Goal: Task Accomplishment & Management: Manage account settings

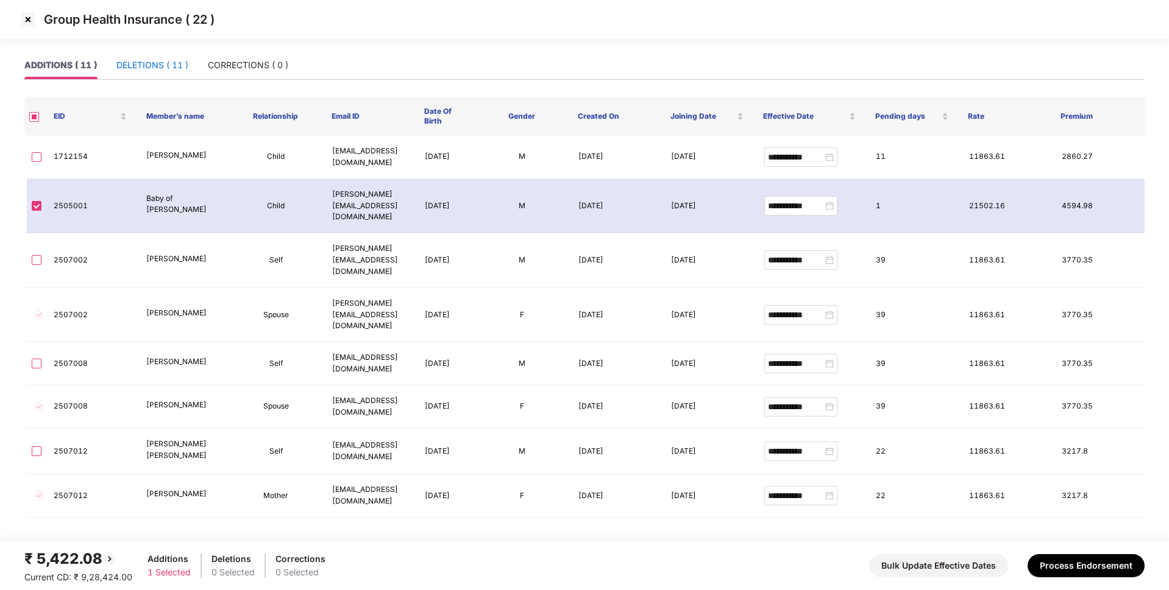
click at [164, 64] on div "DELETIONS ( 11 )" at bounding box center [152, 64] width 72 height 13
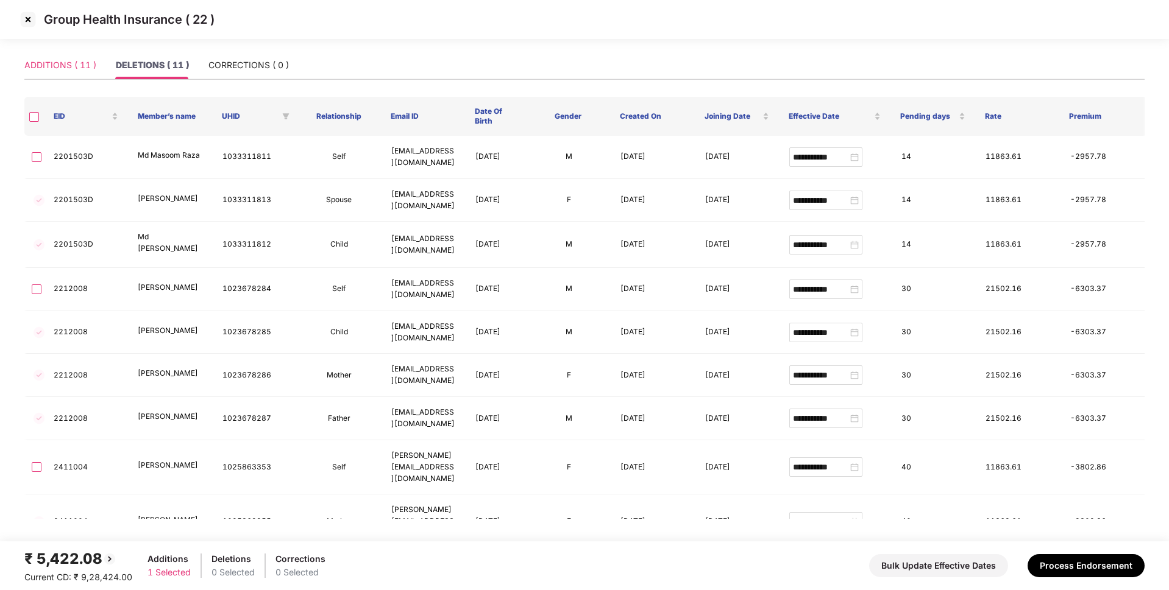
click at [51, 55] on div "ADDITIONS ( 11 )" at bounding box center [60, 65] width 72 height 28
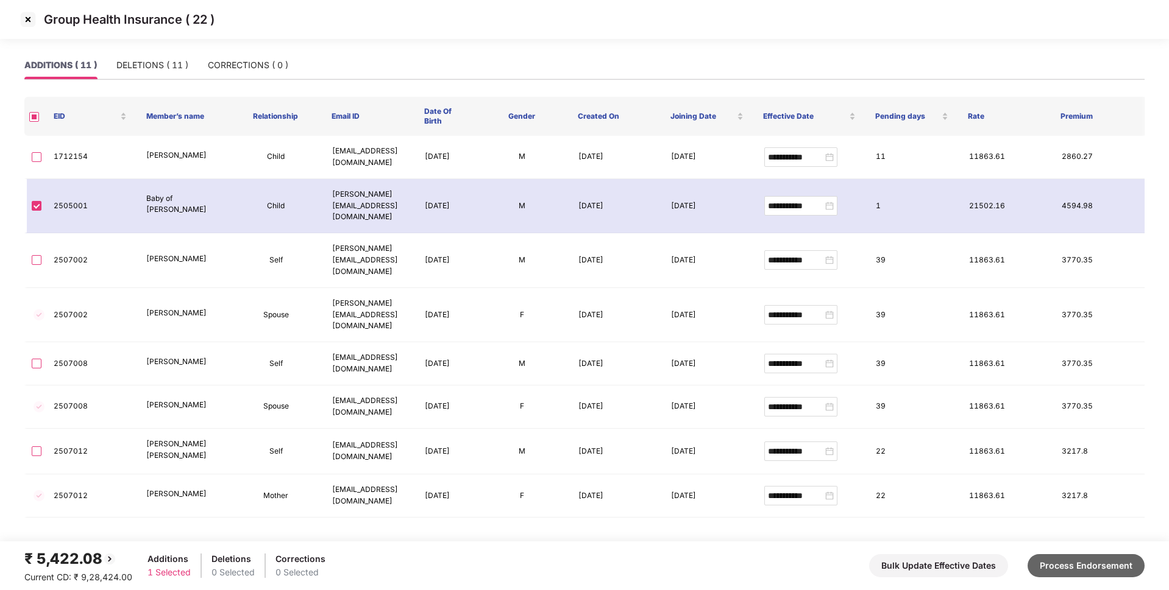
click at [1115, 566] on button "Process Endorsement" at bounding box center [1085, 565] width 117 height 23
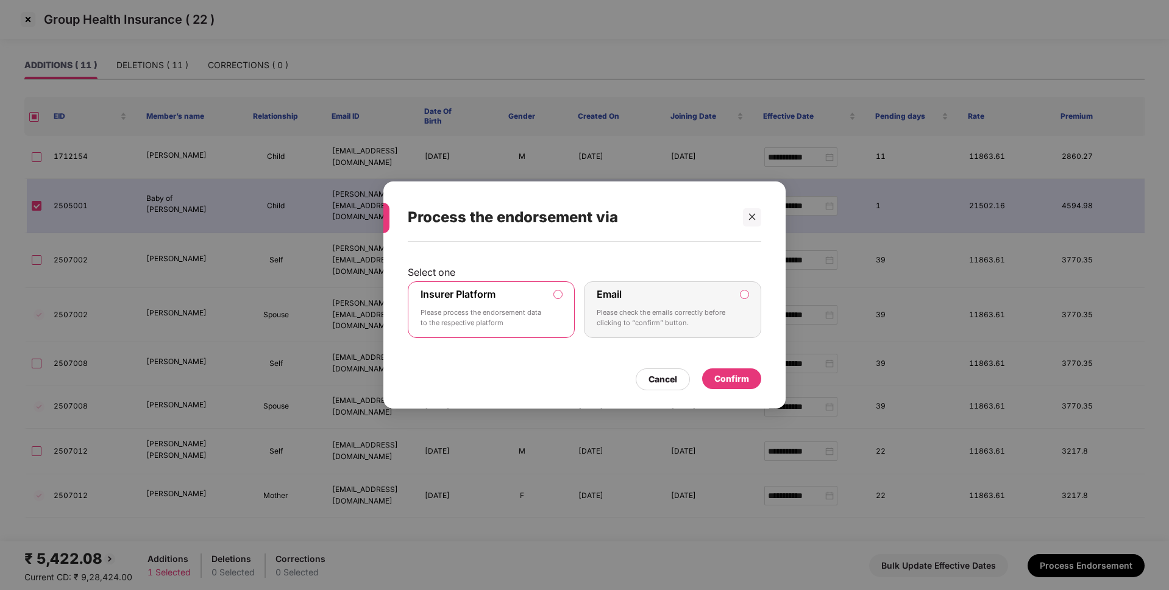
click at [745, 386] on div "Confirm" at bounding box center [731, 378] width 35 height 13
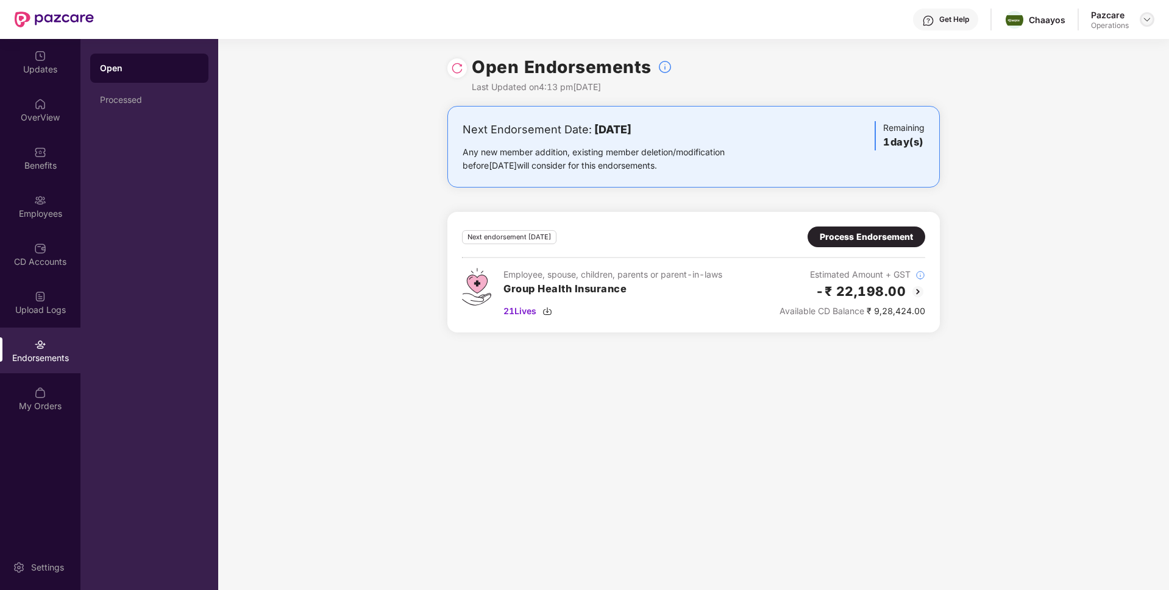
click at [1142, 15] on img at bounding box center [1147, 20] width 10 height 10
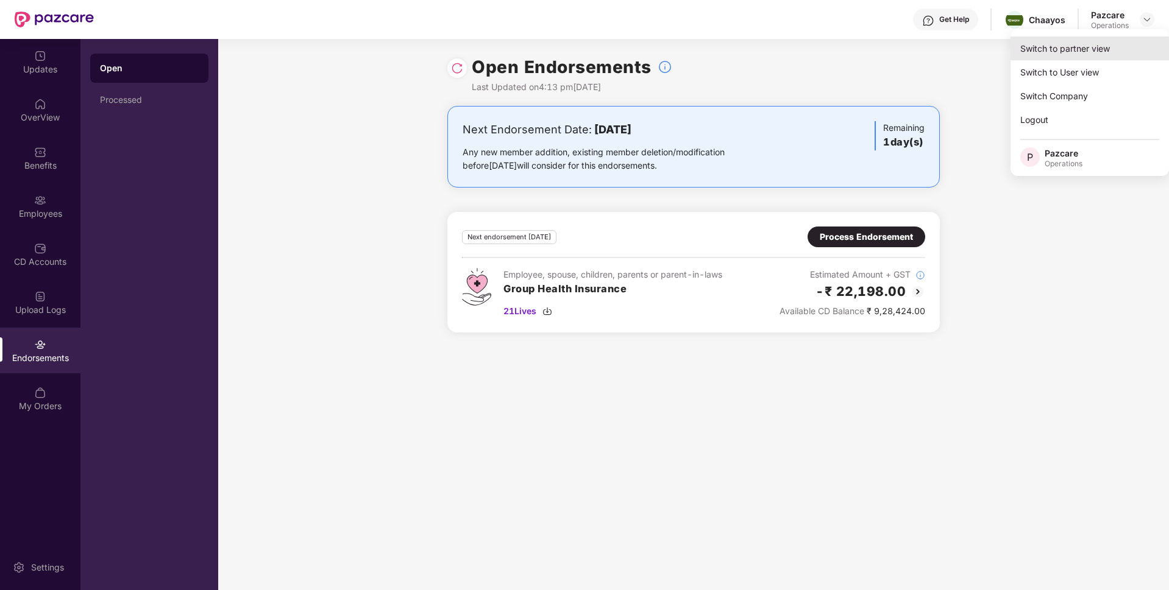
click at [1077, 52] on div "Switch to partner view" at bounding box center [1089, 49] width 158 height 24
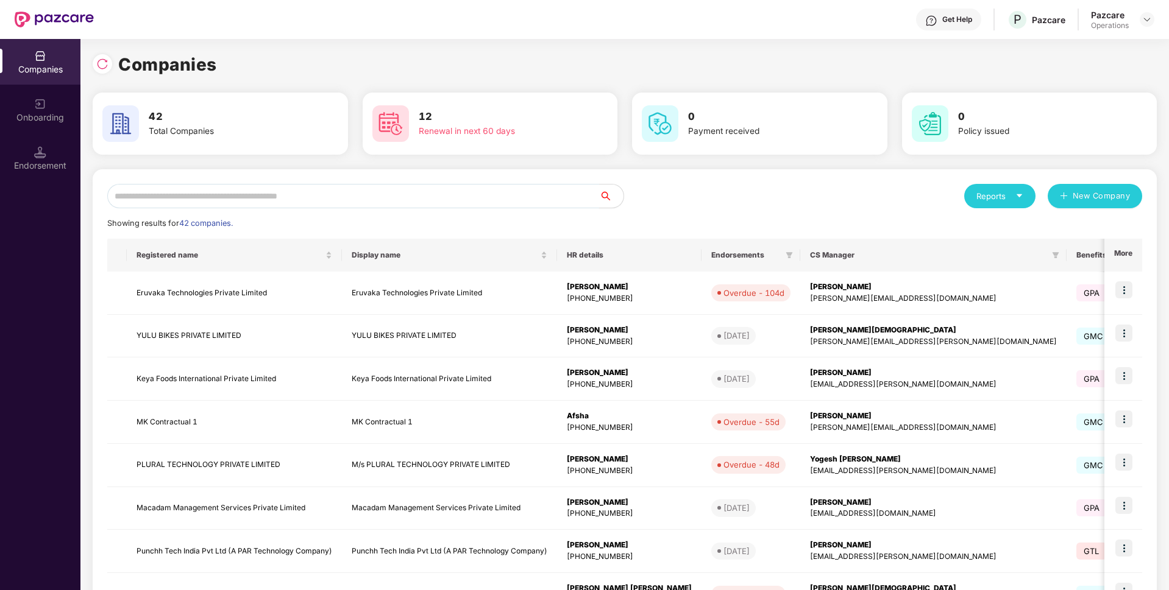
click at [469, 192] on input "text" at bounding box center [353, 196] width 492 height 24
paste input "**********"
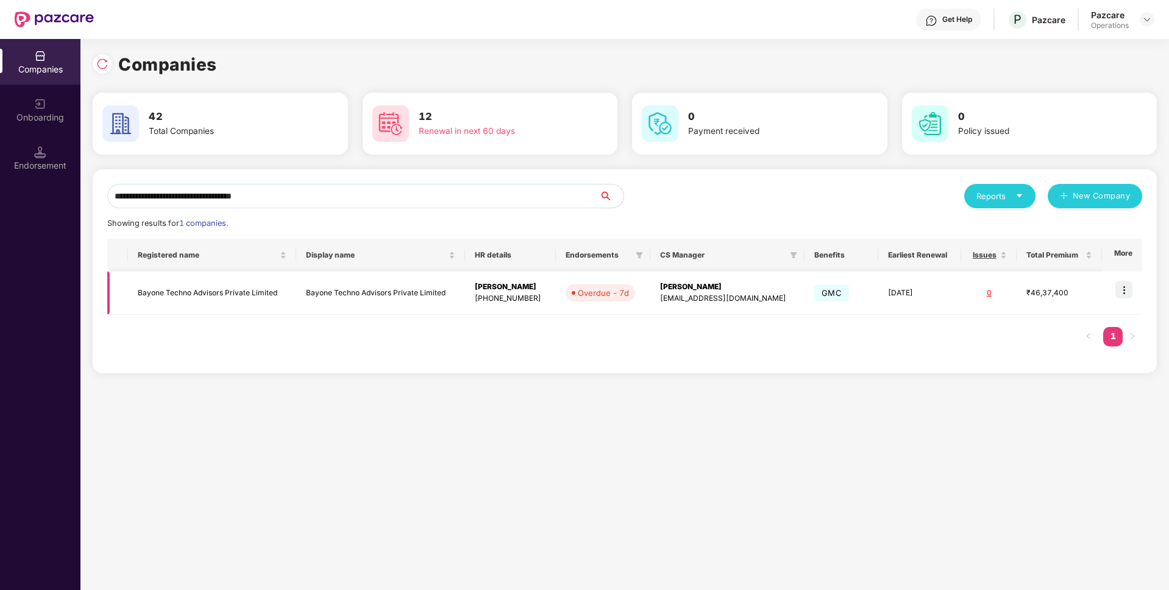
type input "**********"
click at [1132, 286] on img at bounding box center [1123, 290] width 17 height 17
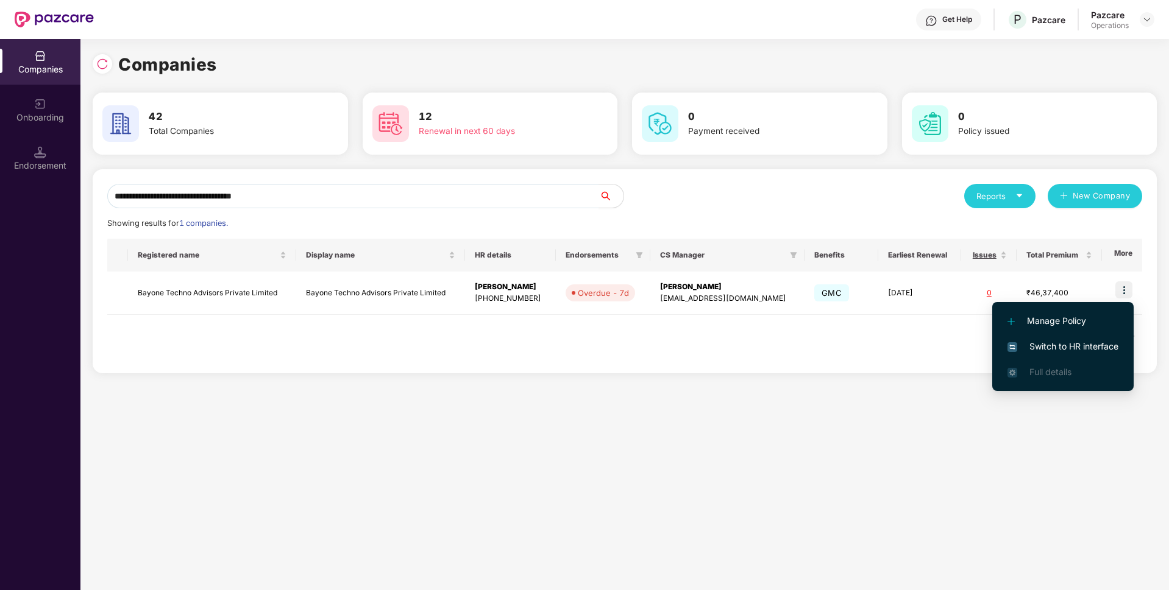
click at [1038, 347] on span "Switch to HR interface" at bounding box center [1062, 346] width 111 height 13
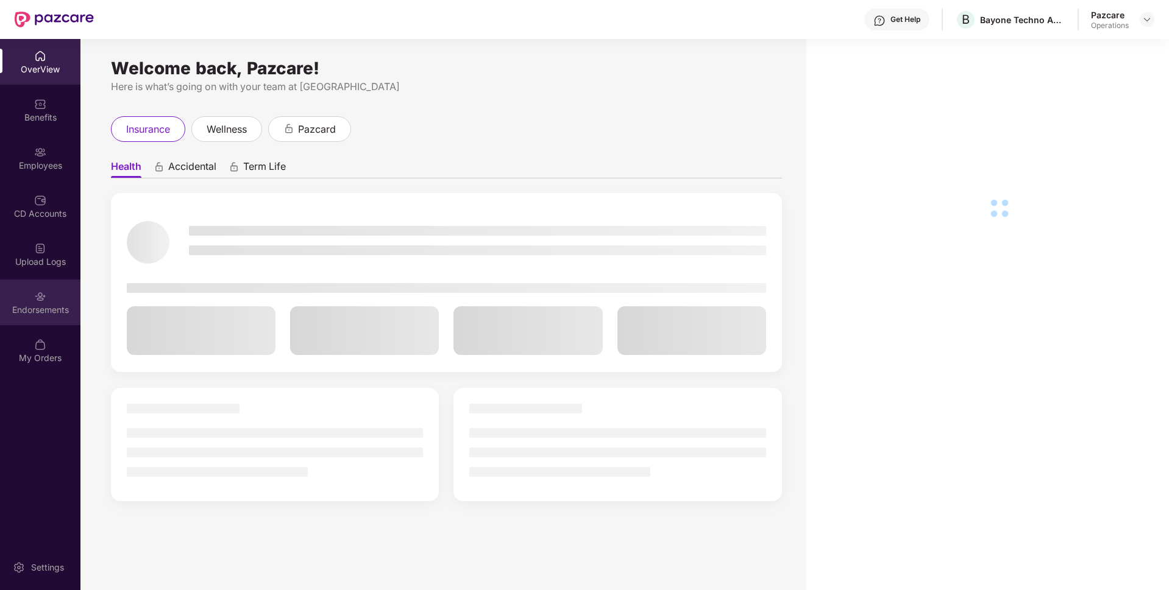
click at [48, 314] on div "Endorsements" at bounding box center [40, 310] width 80 height 12
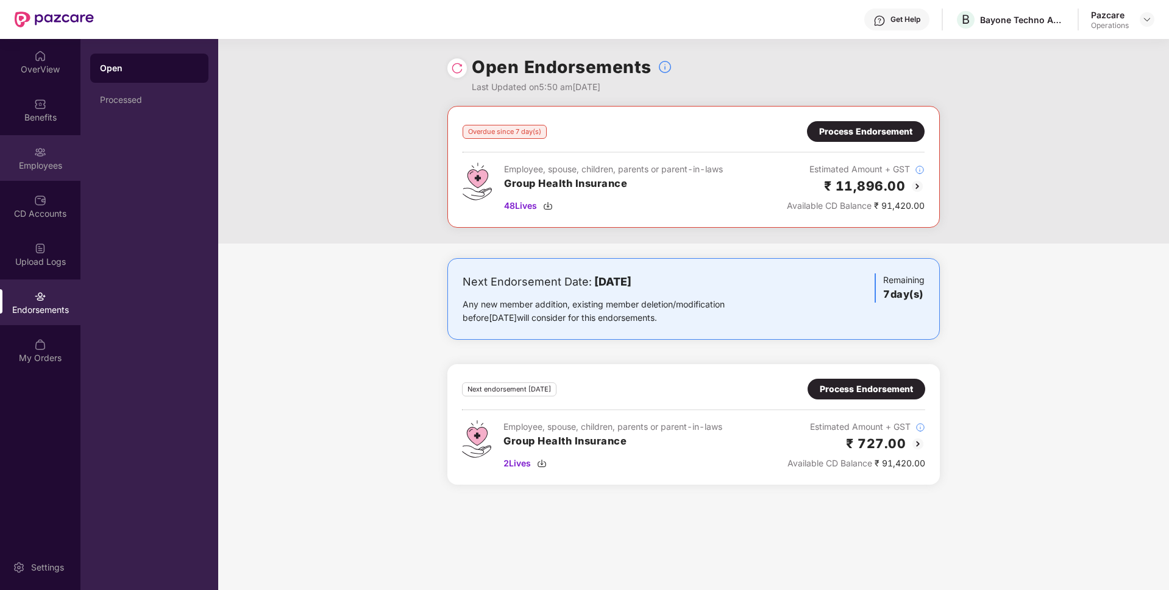
click at [40, 143] on div "Employees" at bounding box center [40, 158] width 80 height 46
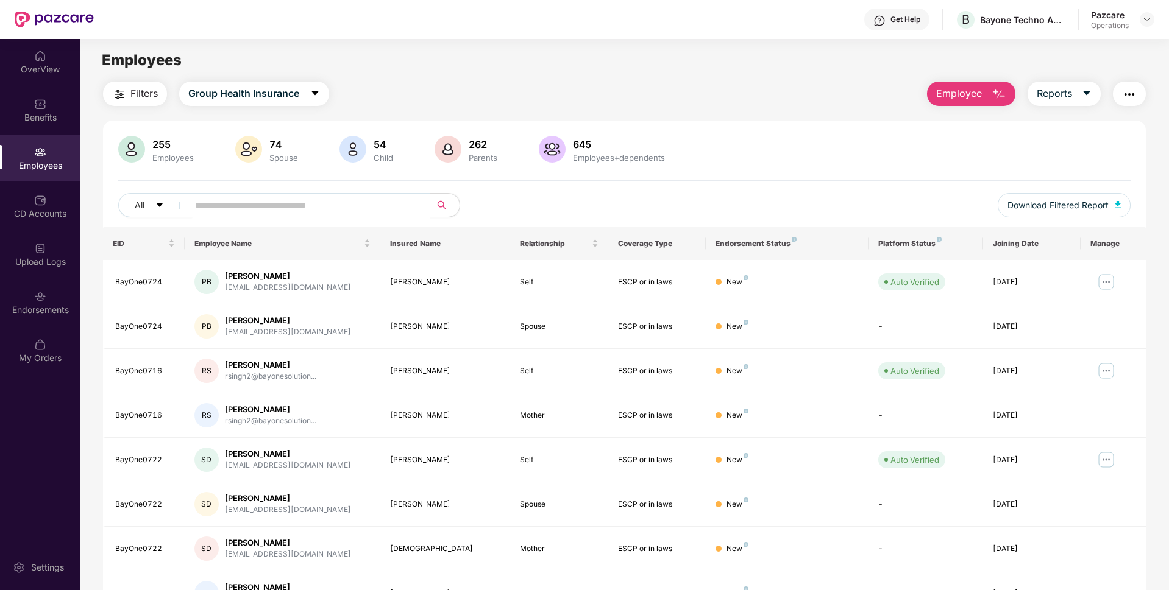
click at [1127, 96] on img "button" at bounding box center [1129, 94] width 15 height 15
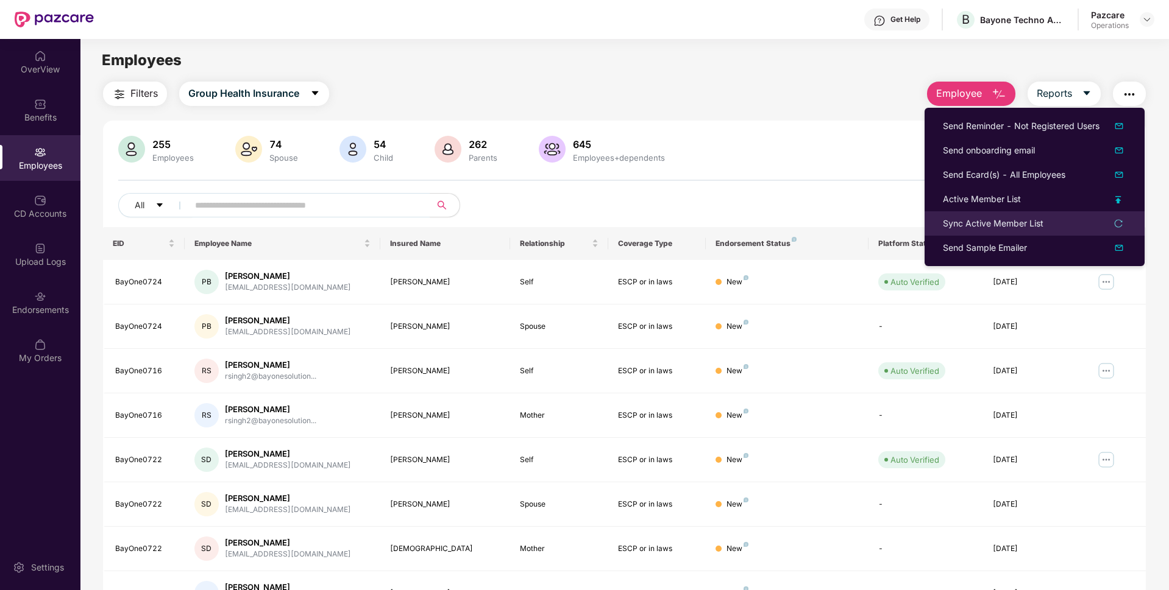
click at [971, 221] on div "Sync Active Member List" at bounding box center [993, 223] width 101 height 13
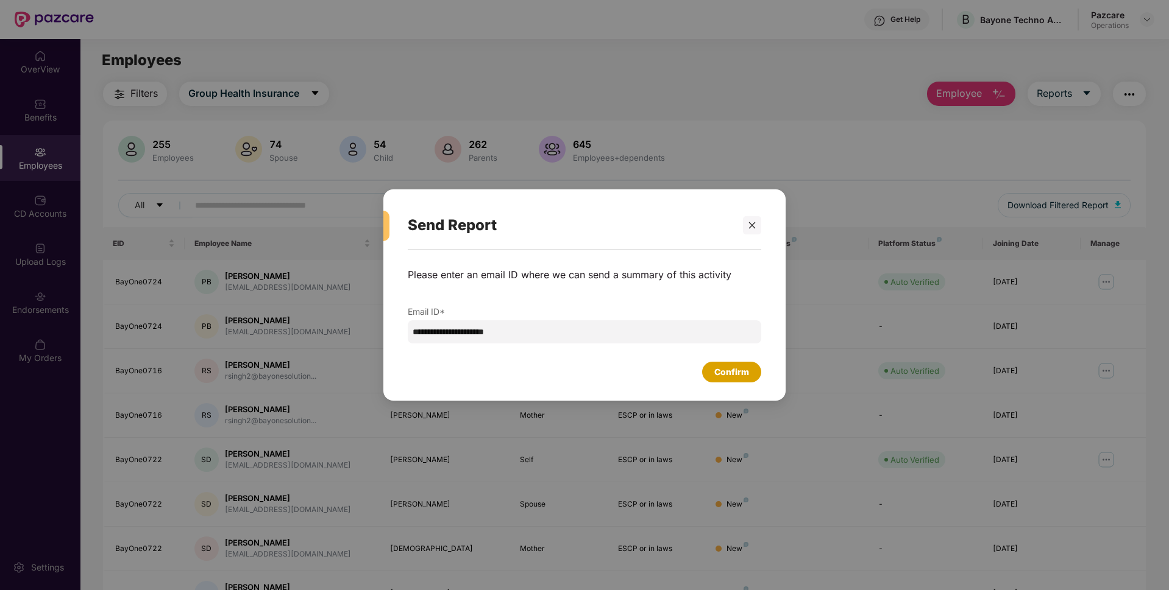
click at [721, 379] on div "Confirm" at bounding box center [731, 372] width 59 height 21
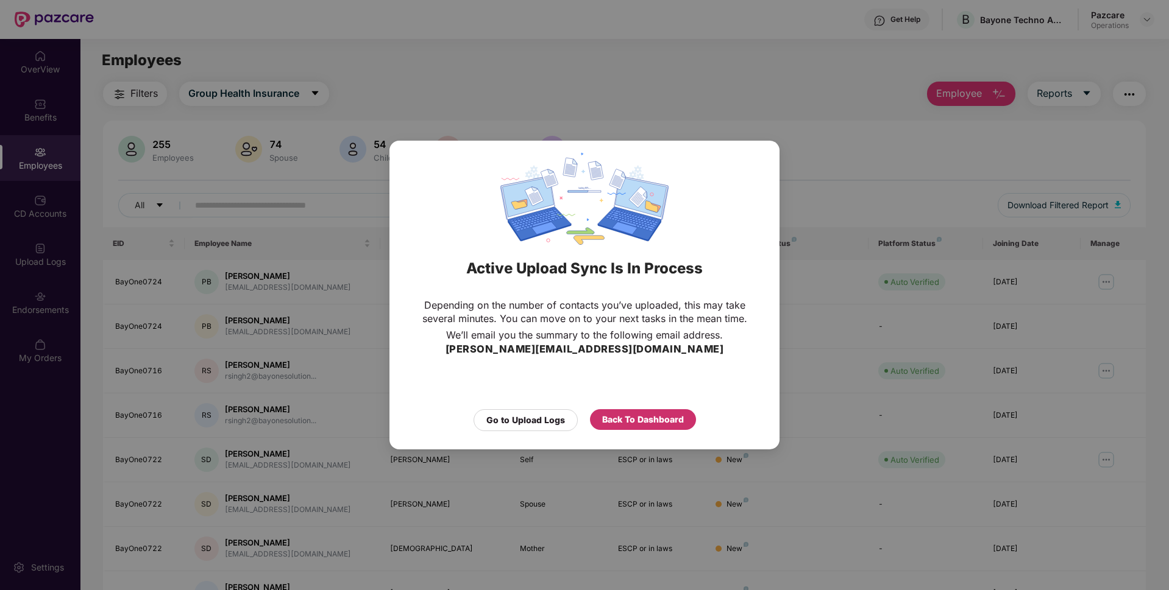
click at [680, 418] on div "Back To Dashboard" at bounding box center [643, 419] width 82 height 13
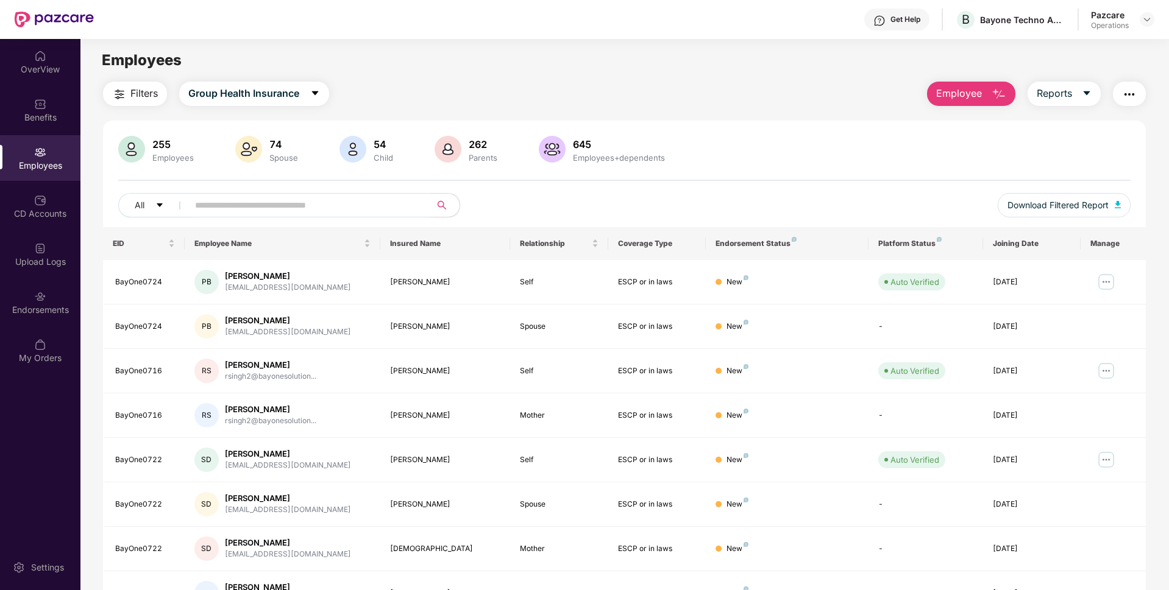
click at [258, 202] on input "text" at bounding box center [304, 205] width 219 height 18
paste input "**********"
type input "**********"
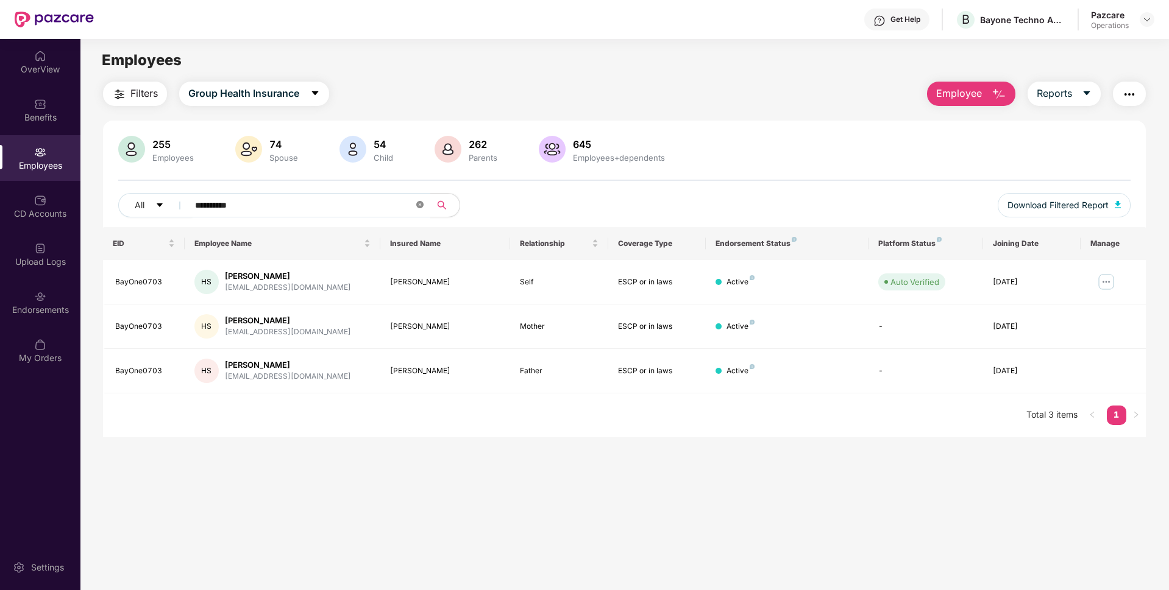
click at [418, 208] on icon "close-circle" at bounding box center [419, 204] width 7 height 7
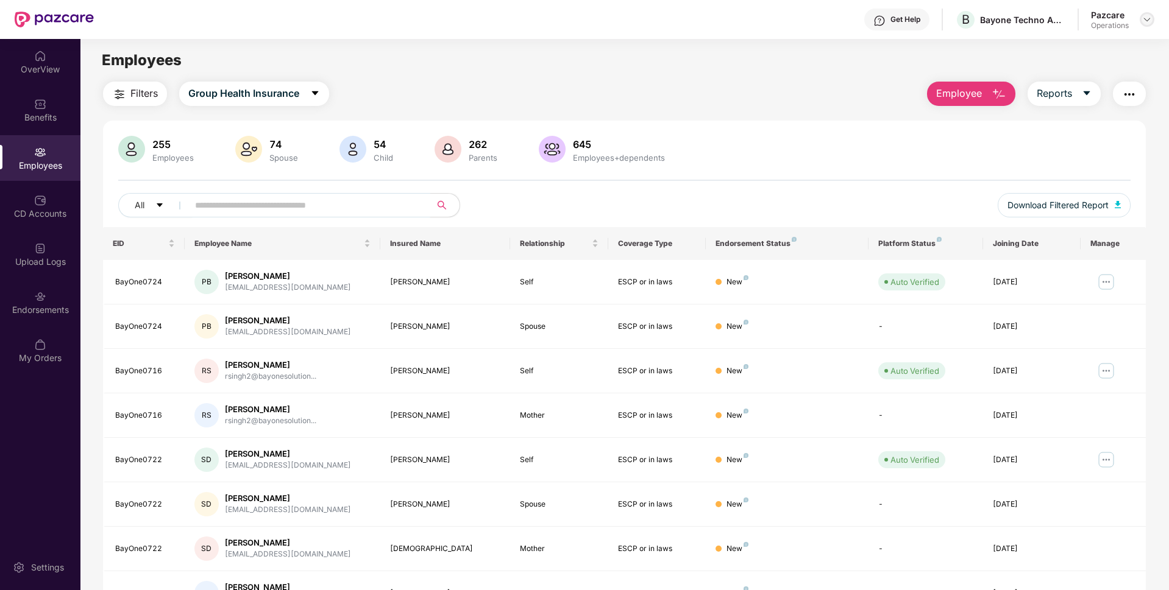
click at [1152, 18] on div at bounding box center [1146, 19] width 15 height 15
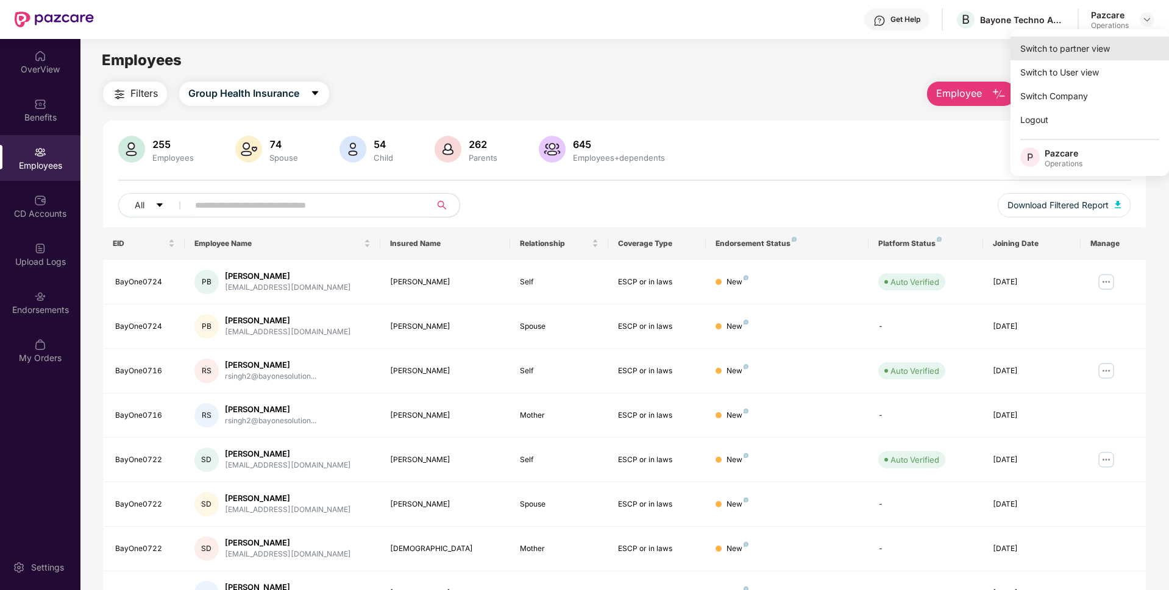
click at [1061, 56] on div "Switch to partner view" at bounding box center [1089, 49] width 158 height 24
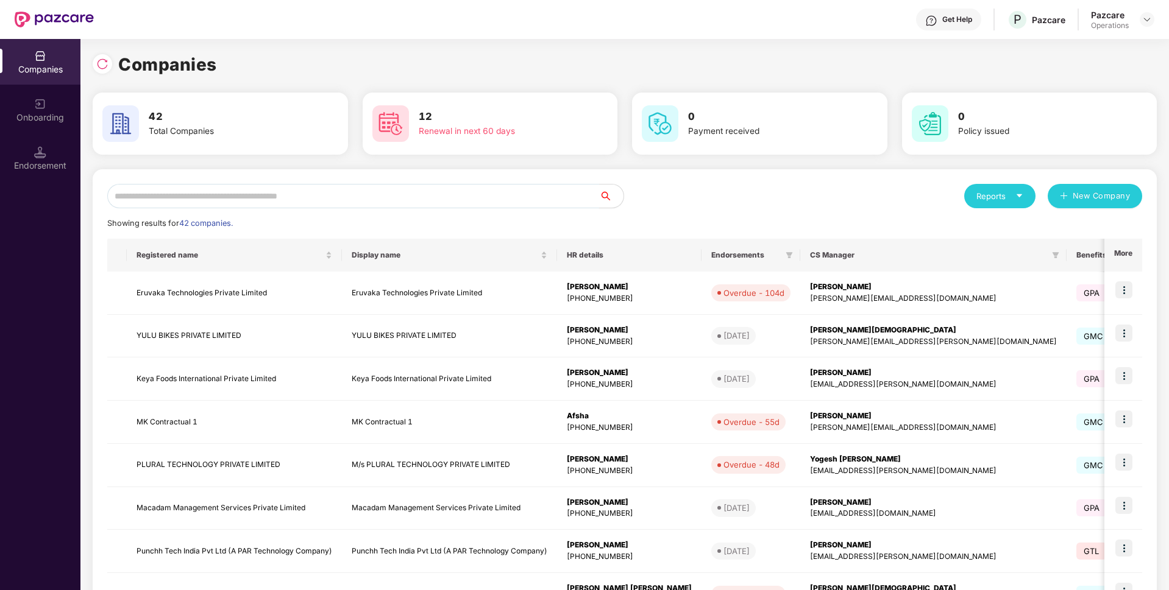
click at [356, 197] on input "text" at bounding box center [353, 196] width 492 height 24
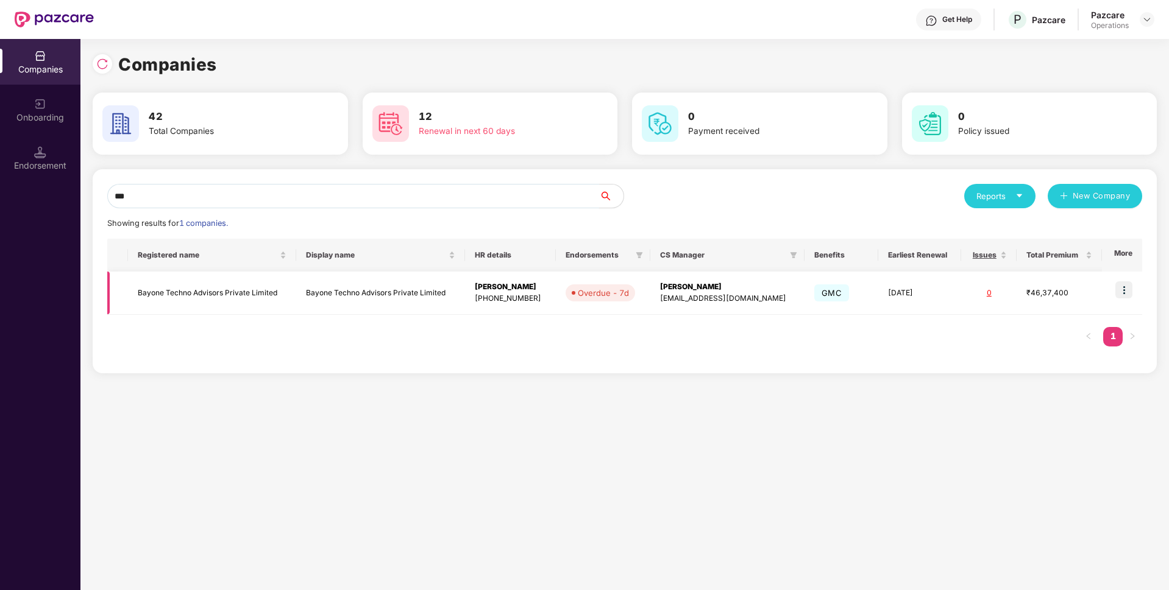
type input "***"
click at [232, 299] on td "Bayone Techno Advisors Private Limited" at bounding box center [212, 293] width 169 height 43
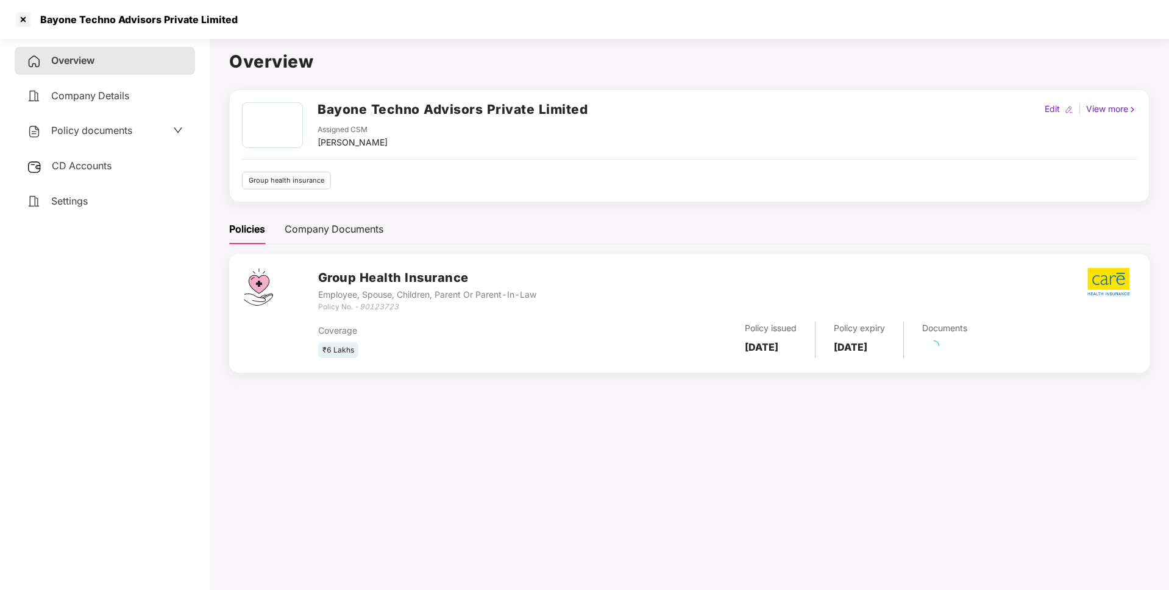
click at [91, 133] on span "Policy documents" at bounding box center [91, 130] width 81 height 12
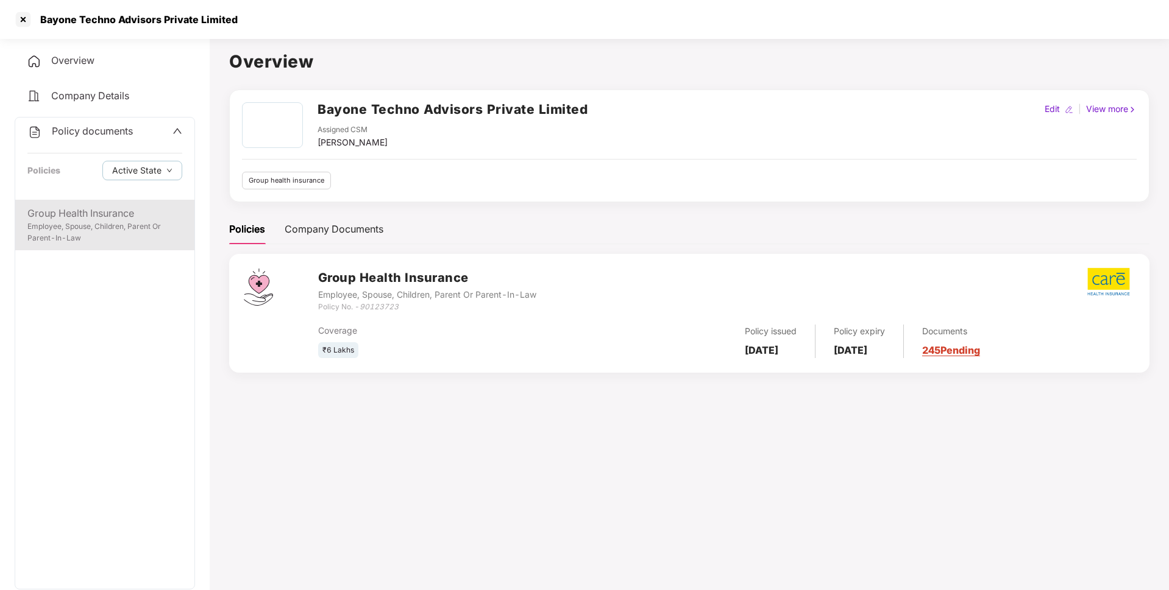
click at [107, 225] on div "Employee, Spouse, Children, Parent Or Parent-In-Law" at bounding box center [104, 232] width 155 height 23
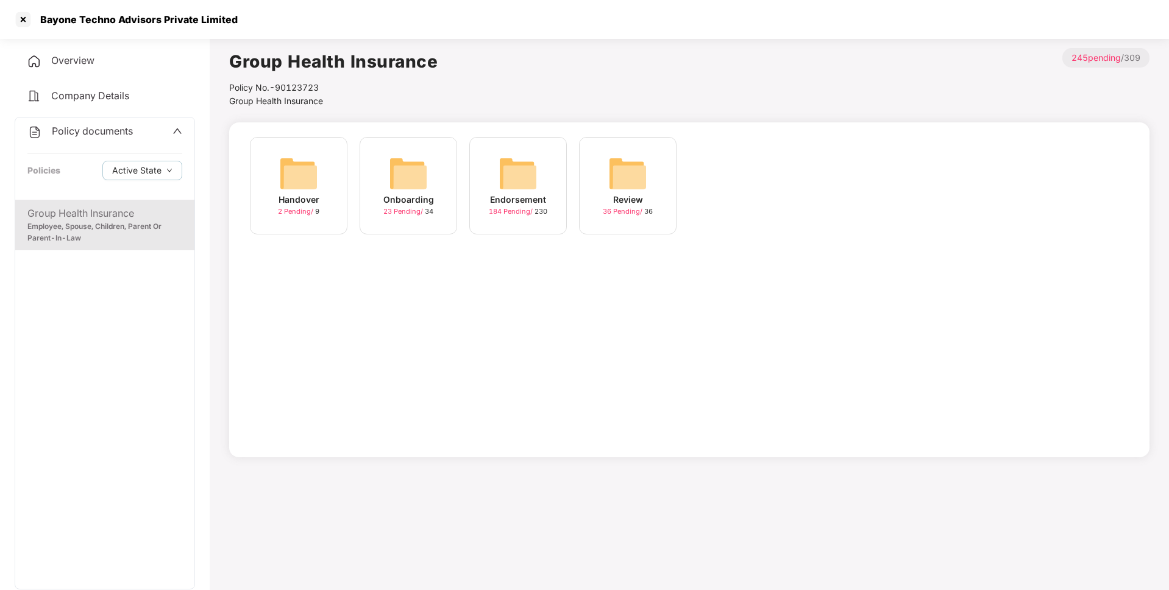
click at [542, 190] on div "Endorsement 184 Pending / 230" at bounding box center [517, 185] width 97 height 97
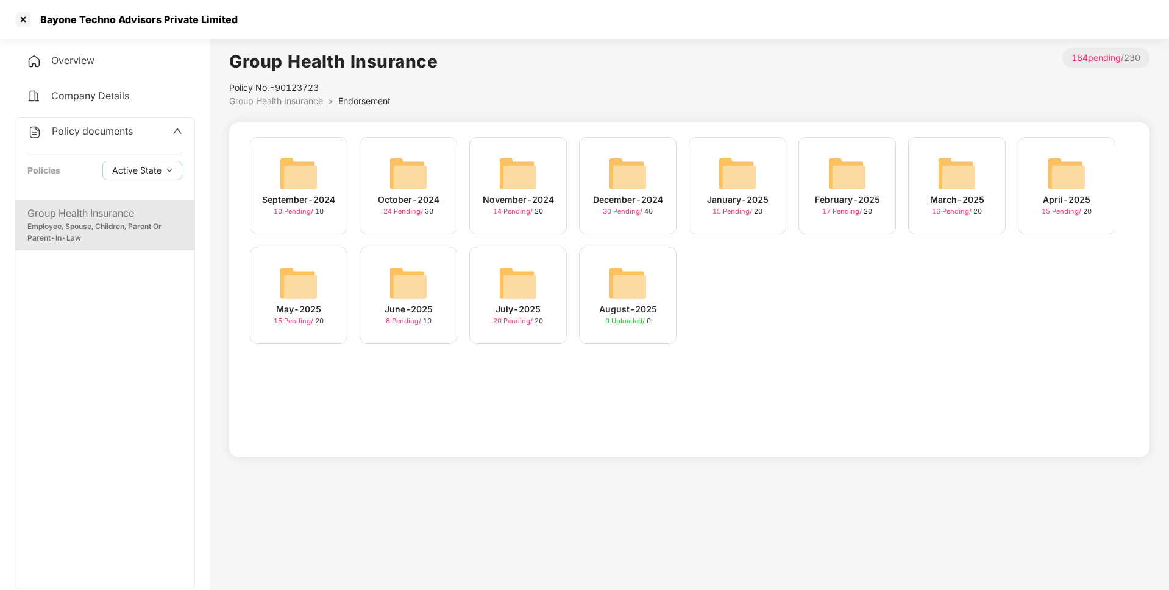
click at [515, 295] on img at bounding box center [517, 283] width 39 height 39
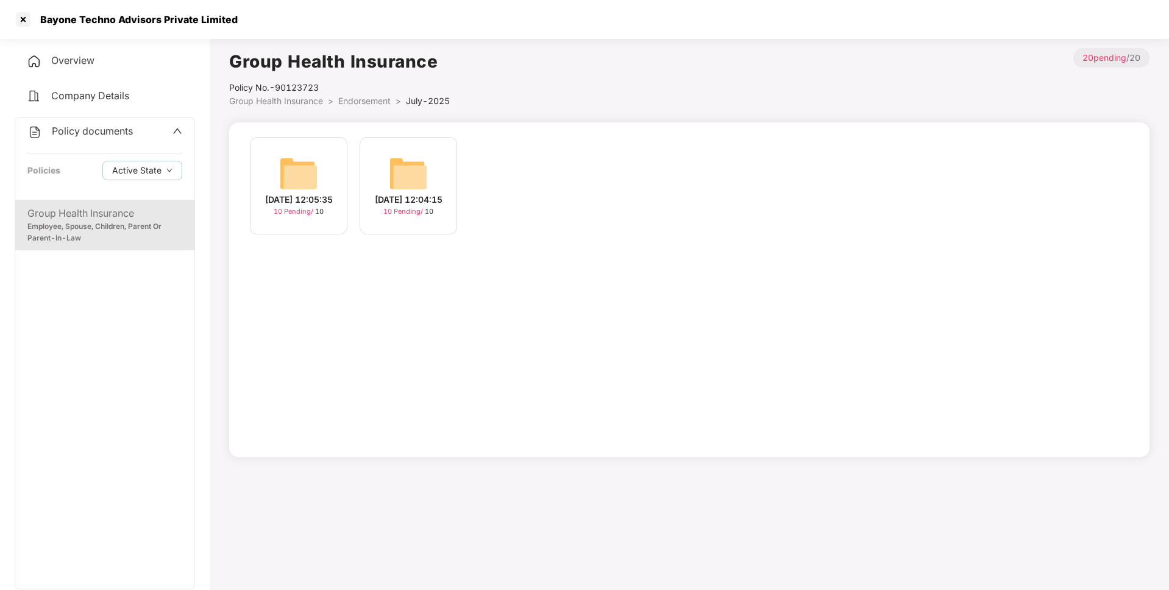
click at [401, 181] on img at bounding box center [408, 173] width 39 height 39
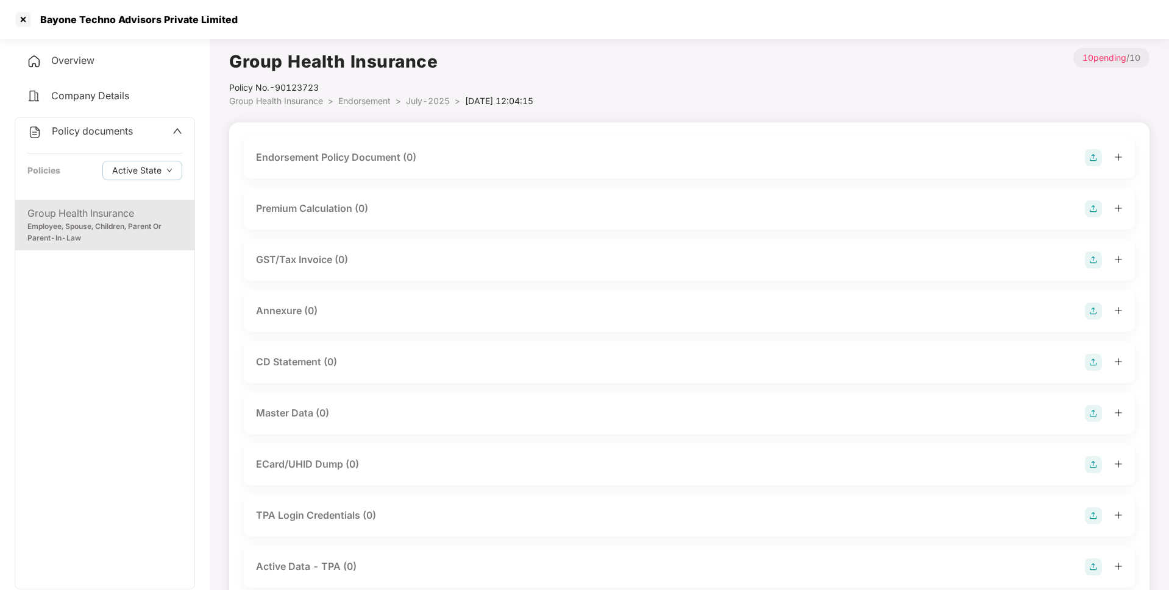
click at [1096, 160] on img at bounding box center [1093, 157] width 17 height 17
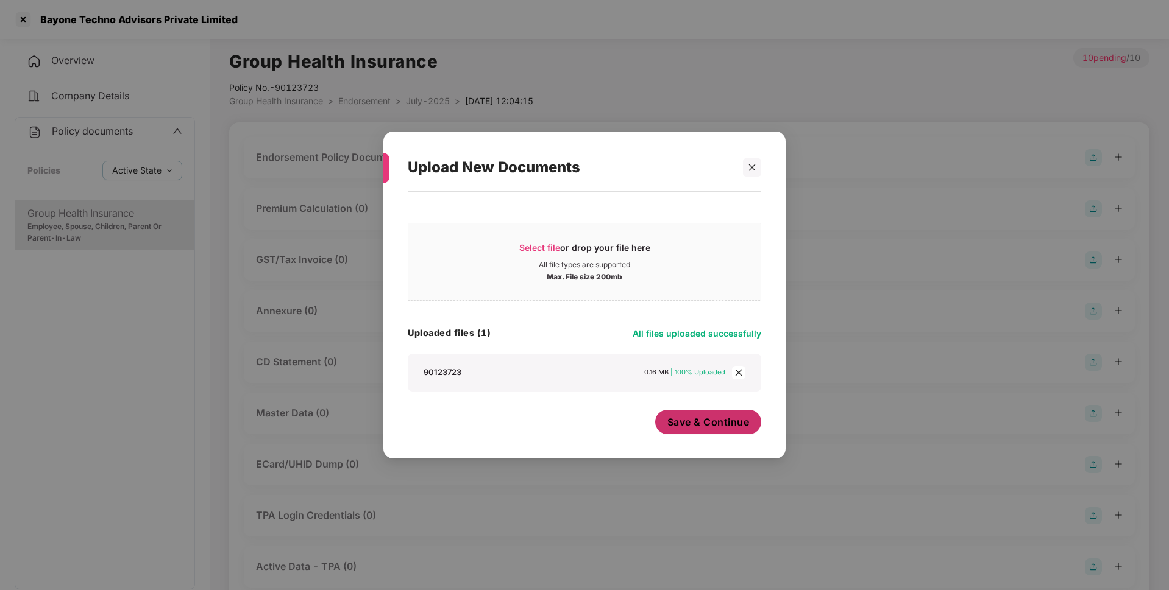
click at [710, 423] on span "Save & Continue" at bounding box center [708, 422] width 82 height 13
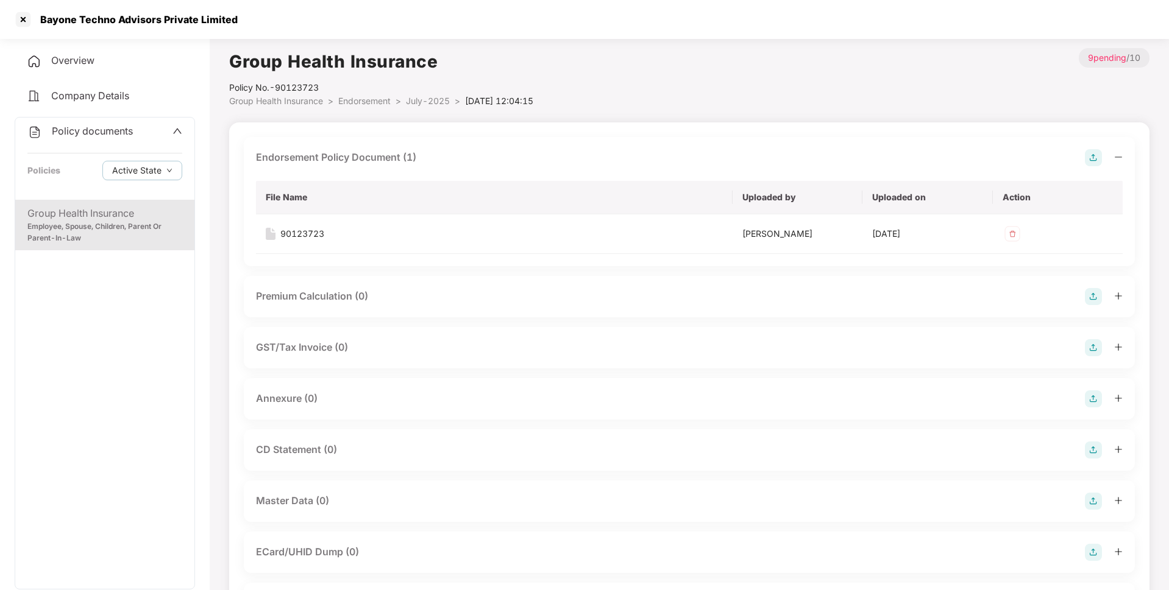
click at [1093, 400] on img at bounding box center [1093, 399] width 17 height 17
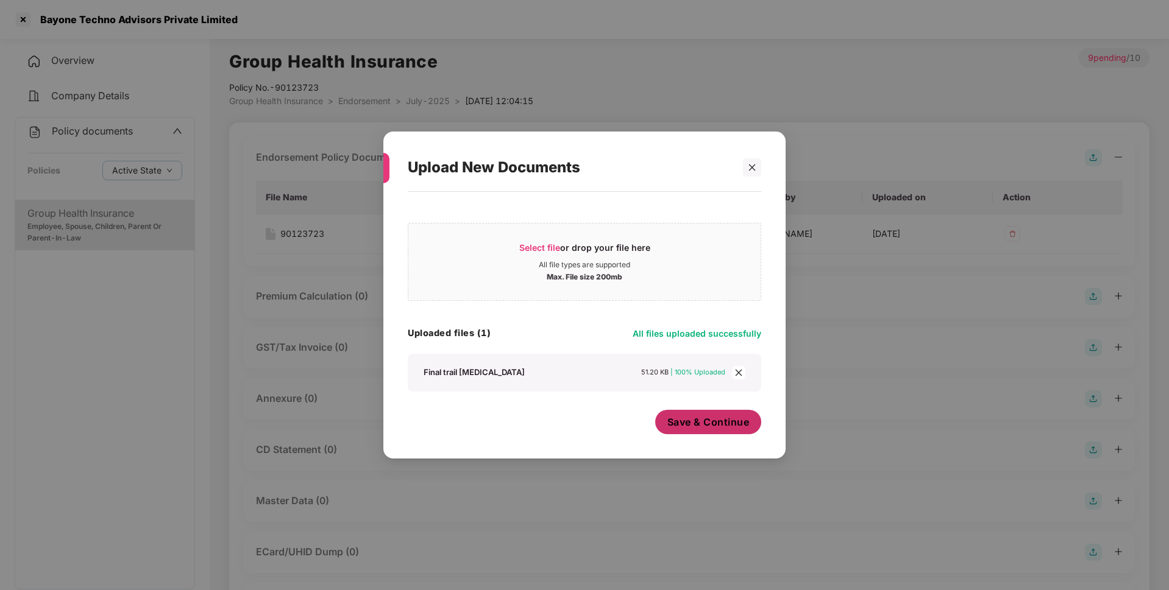
click at [683, 417] on span "Save & Continue" at bounding box center [708, 422] width 82 height 13
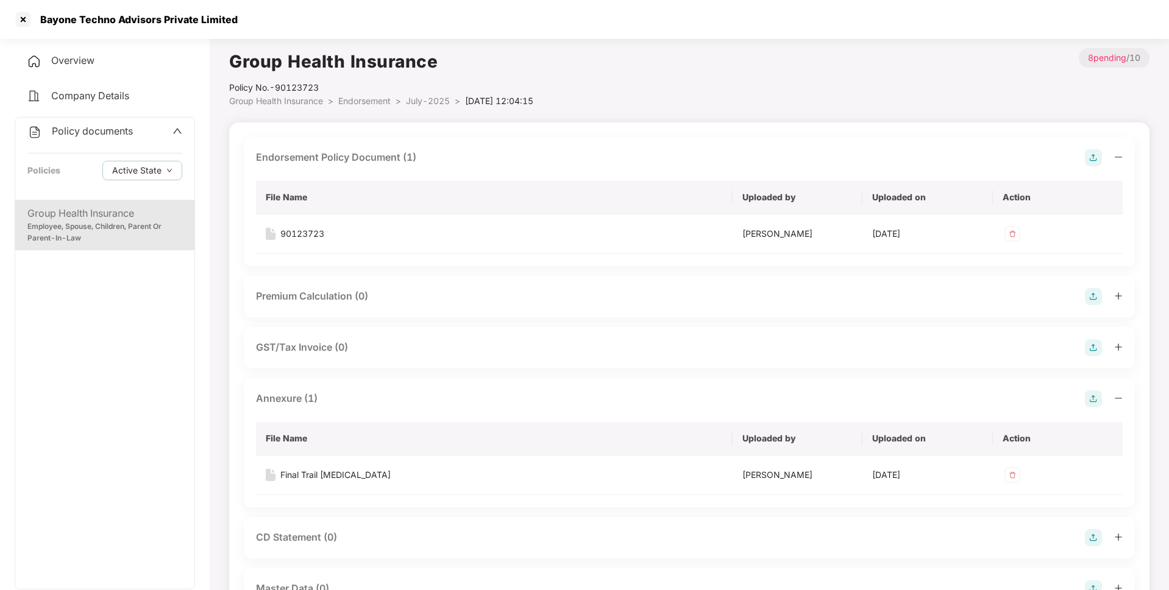
click at [423, 101] on span "July-2025" at bounding box center [428, 101] width 44 height 10
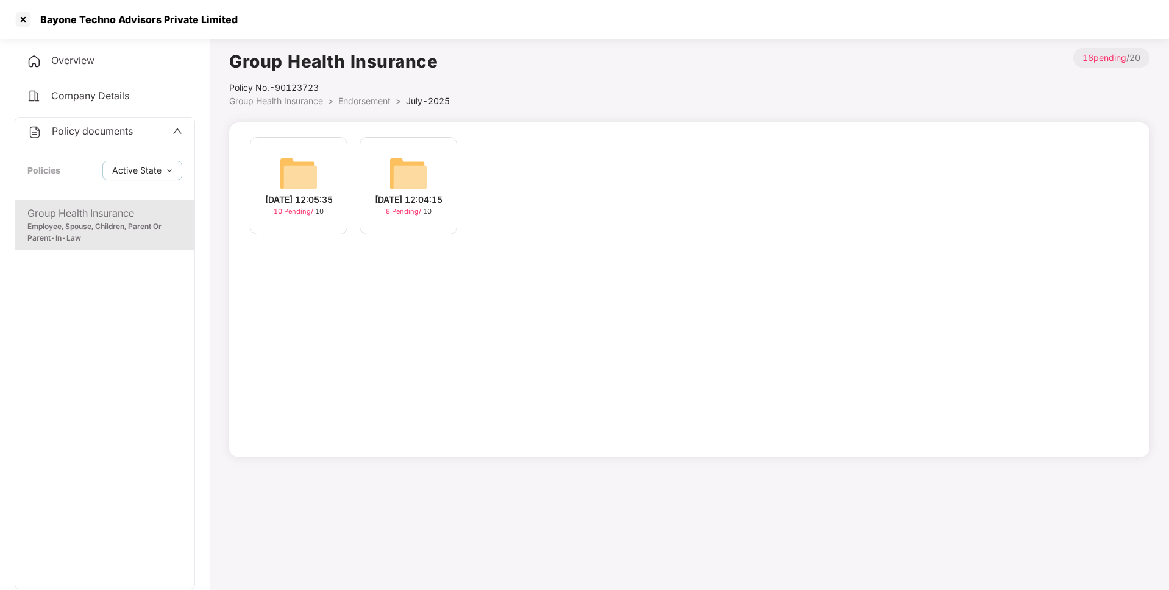
click at [301, 205] on div "[DATE] 12:05:35" at bounding box center [299, 199] width 68 height 13
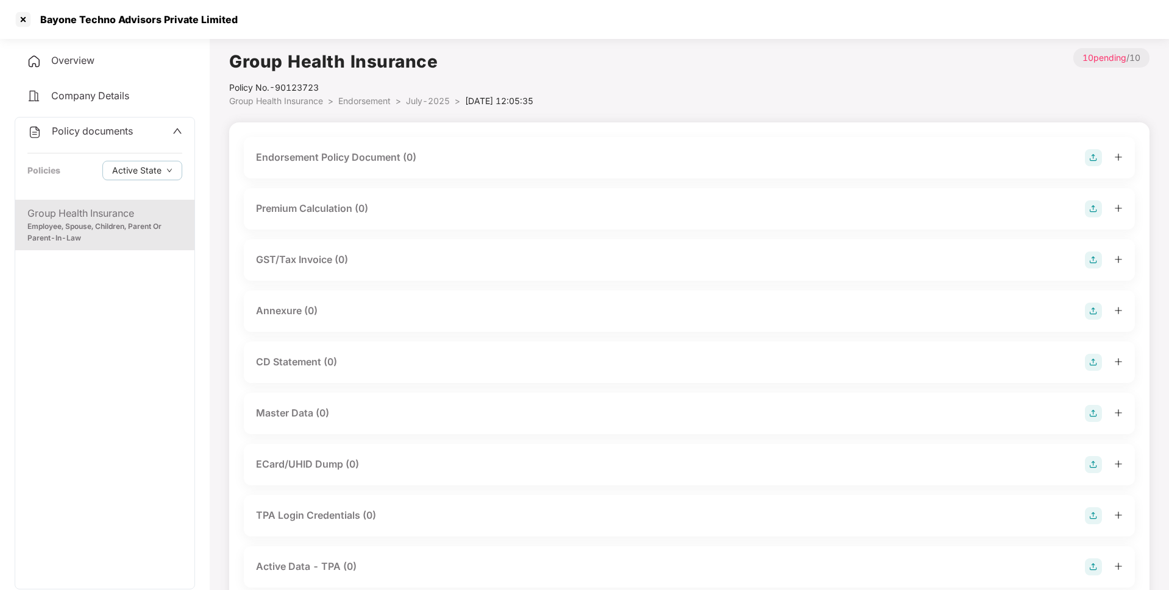
click at [1088, 164] on img at bounding box center [1093, 157] width 17 height 17
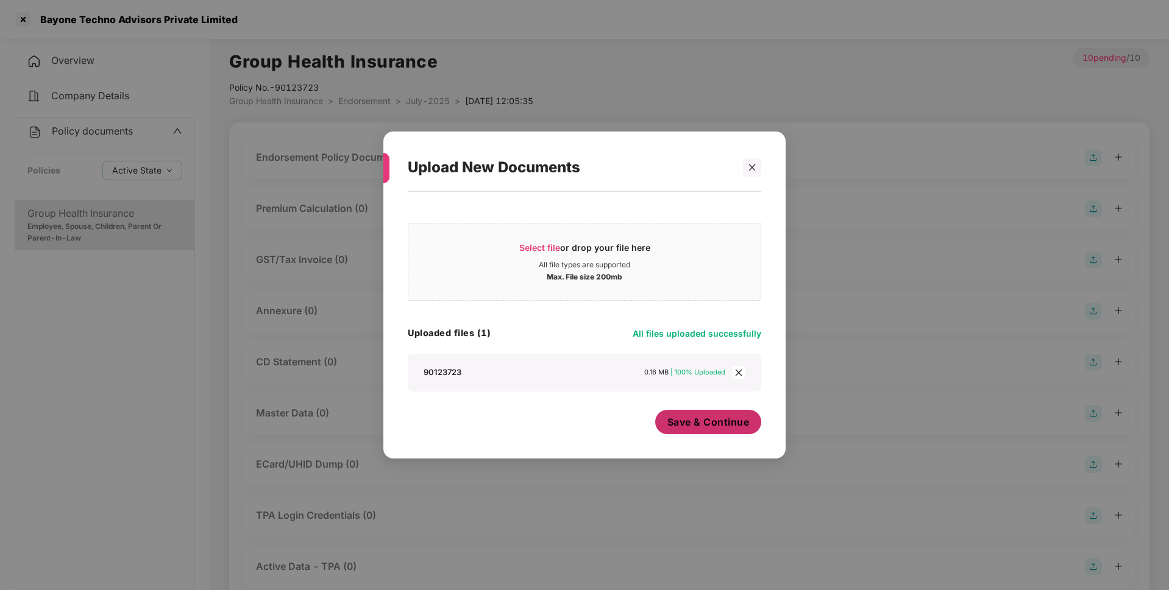
click at [709, 429] on span "Save & Continue" at bounding box center [708, 422] width 82 height 13
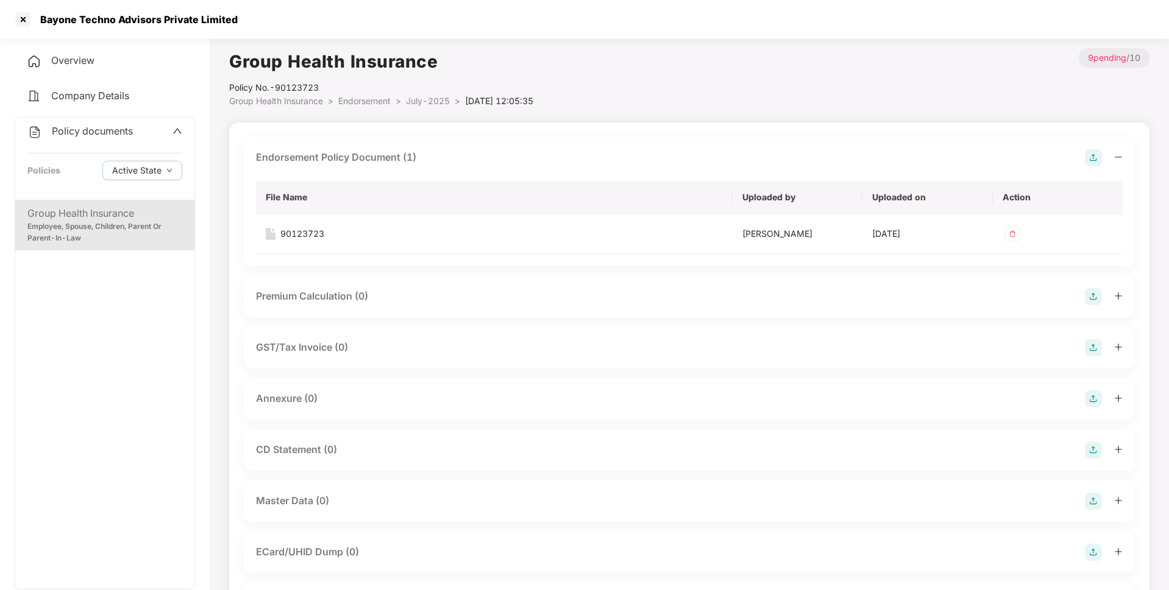
click at [1091, 398] on img at bounding box center [1093, 399] width 17 height 17
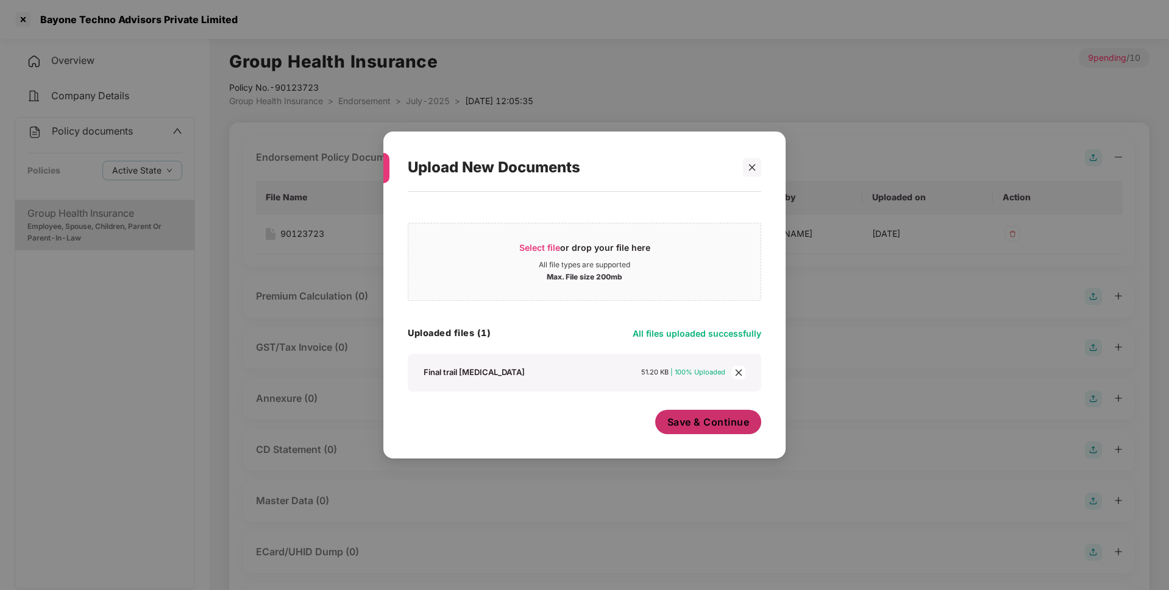
click at [692, 421] on span "Save & Continue" at bounding box center [708, 422] width 82 height 13
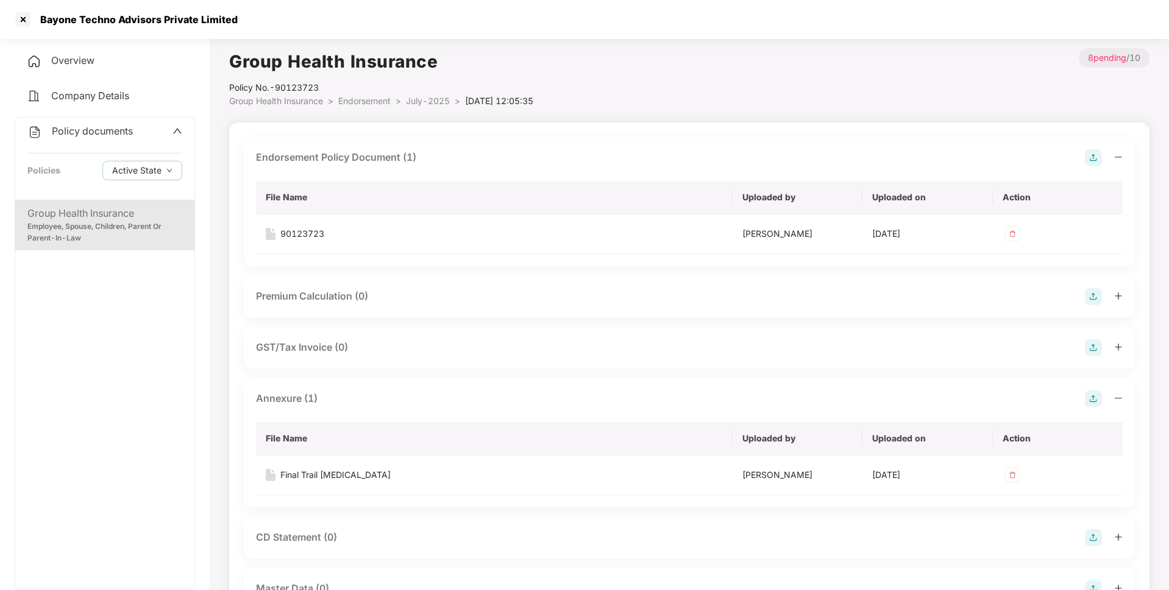
click at [111, 214] on div "Group Health Insurance" at bounding box center [104, 213] width 155 height 15
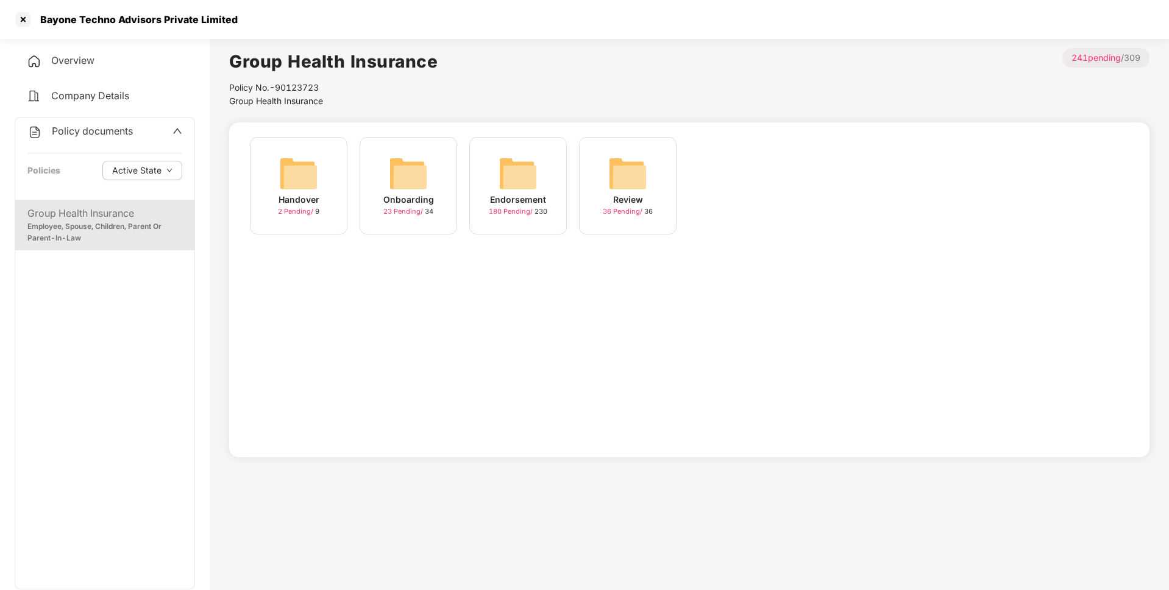
click at [98, 138] on div "Policy documents" at bounding box center [79, 132] width 105 height 16
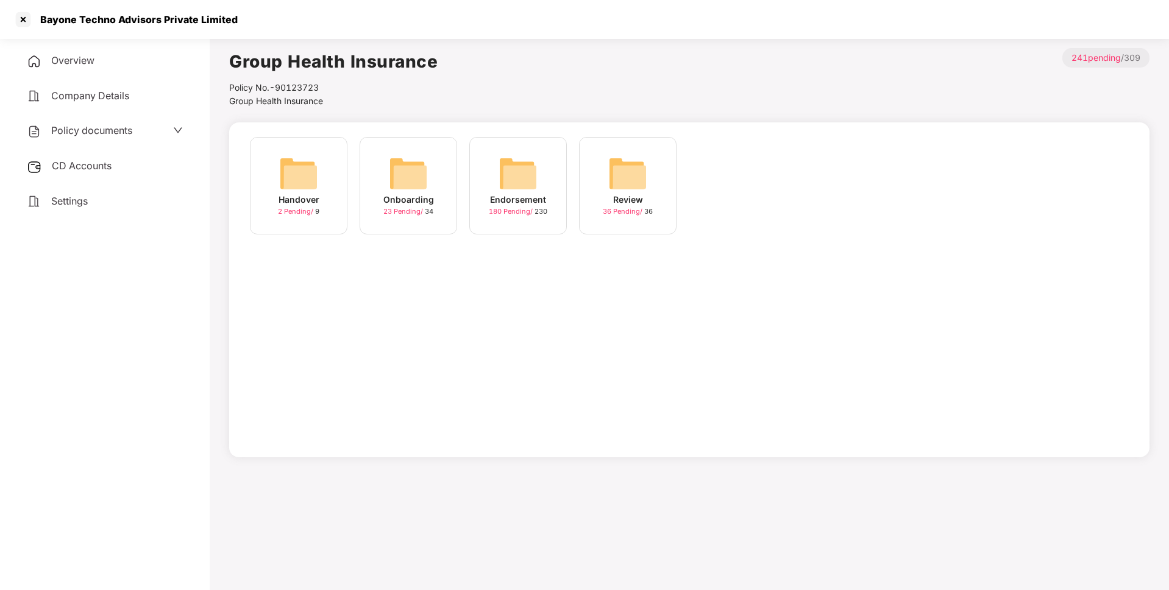
click at [92, 165] on span "CD Accounts" at bounding box center [82, 166] width 60 height 12
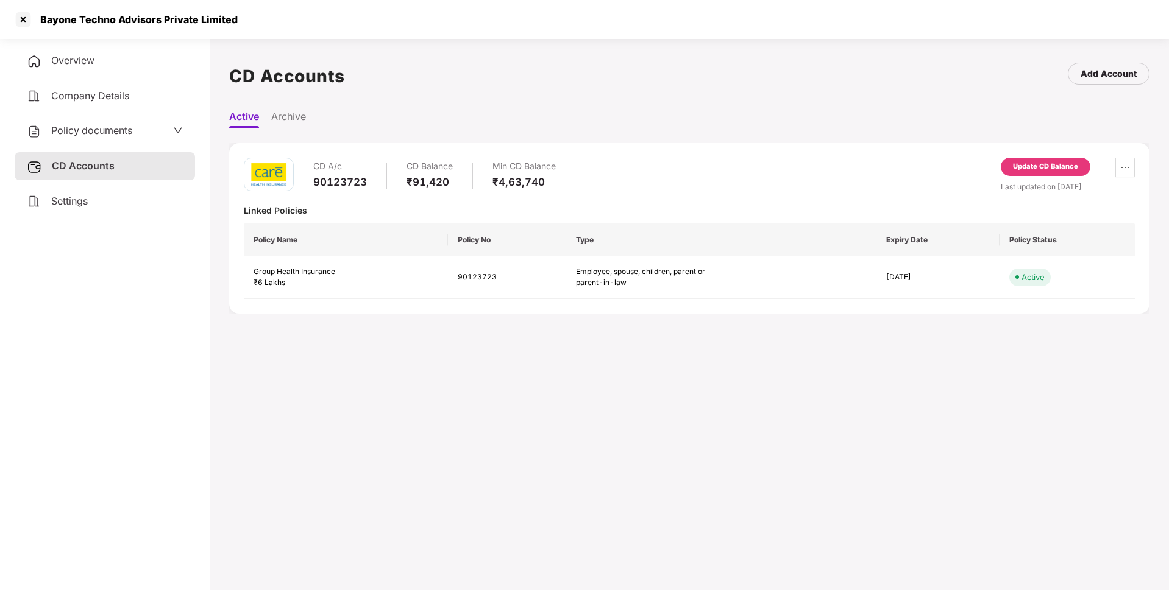
click at [1062, 175] on div "Update CD Balance" at bounding box center [1046, 167] width 90 height 18
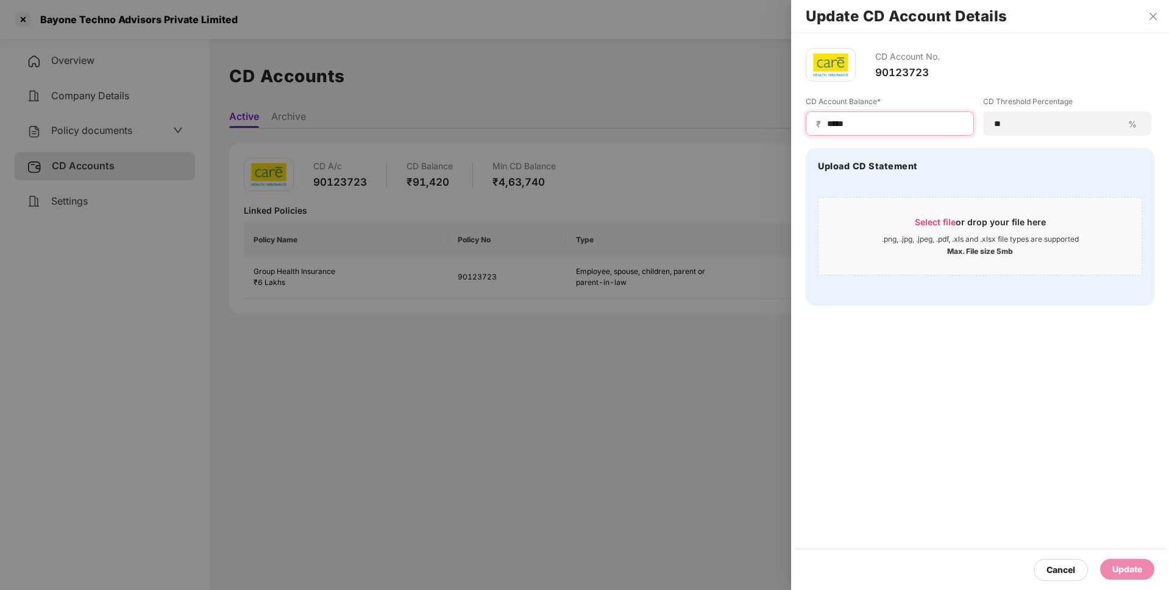
drag, startPoint x: 858, startPoint y: 124, endPoint x: 812, endPoint y: 126, distance: 46.4
click at [812, 126] on div "₹ *****" at bounding box center [890, 124] width 168 height 24
type input "*****"
click at [1113, 564] on div "Update" at bounding box center [1127, 569] width 30 height 13
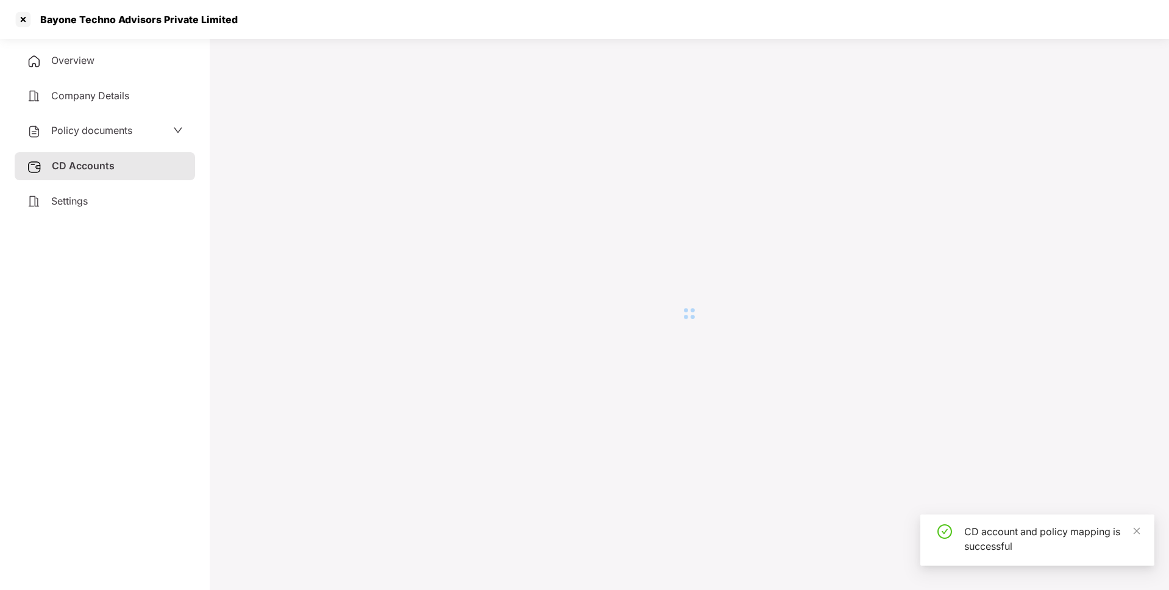
click at [20, 21] on div at bounding box center [22, 19] width 19 height 19
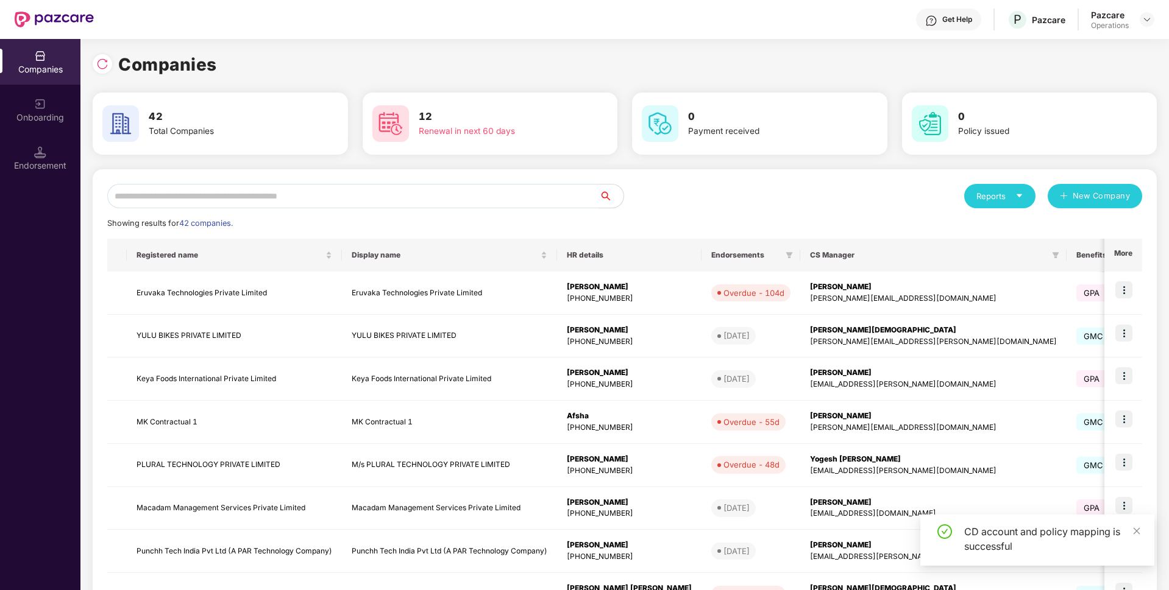
click at [161, 197] on input "text" at bounding box center [353, 196] width 492 height 24
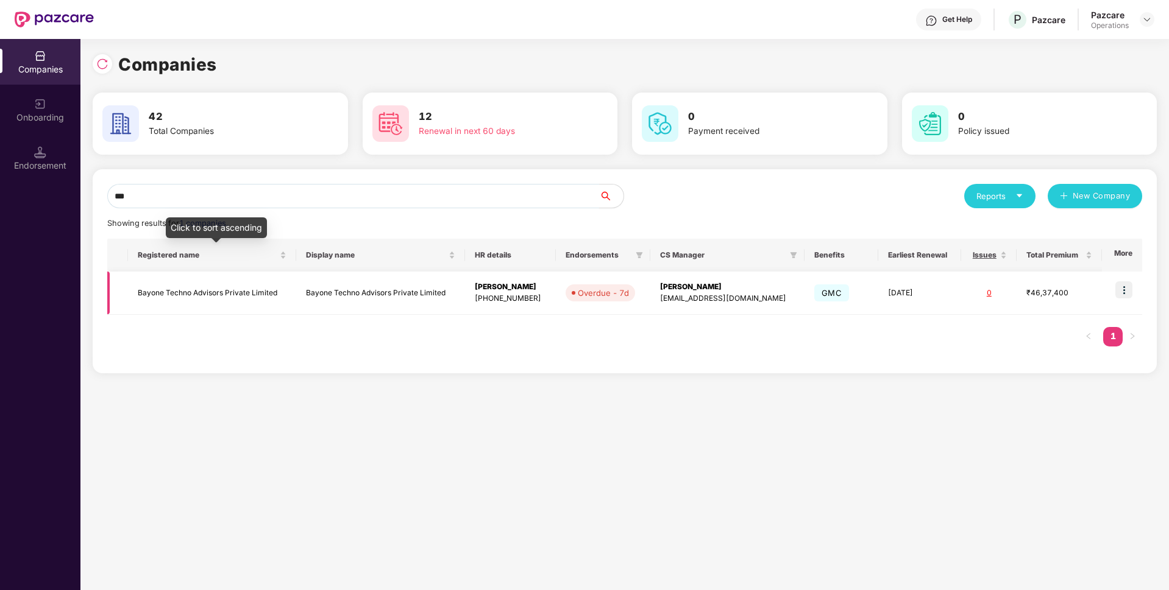
type input "***"
click at [159, 275] on td "Bayone Techno Advisors Private Limited" at bounding box center [212, 293] width 169 height 43
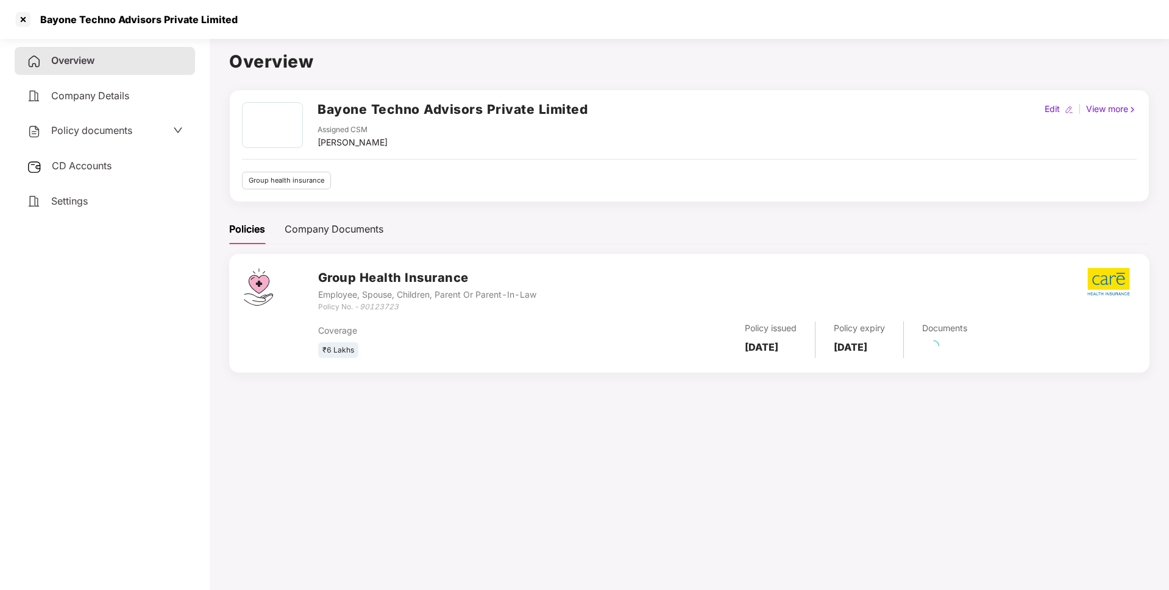
click at [88, 133] on span "Policy documents" at bounding box center [91, 130] width 81 height 12
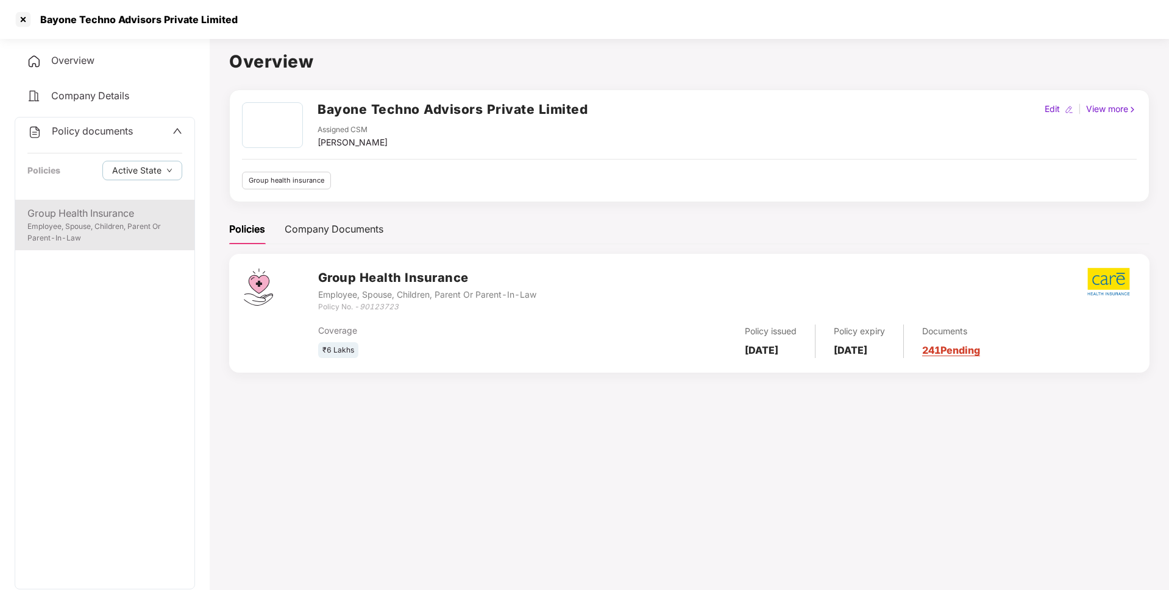
click at [95, 219] on div "Group Health Insurance" at bounding box center [104, 213] width 155 height 15
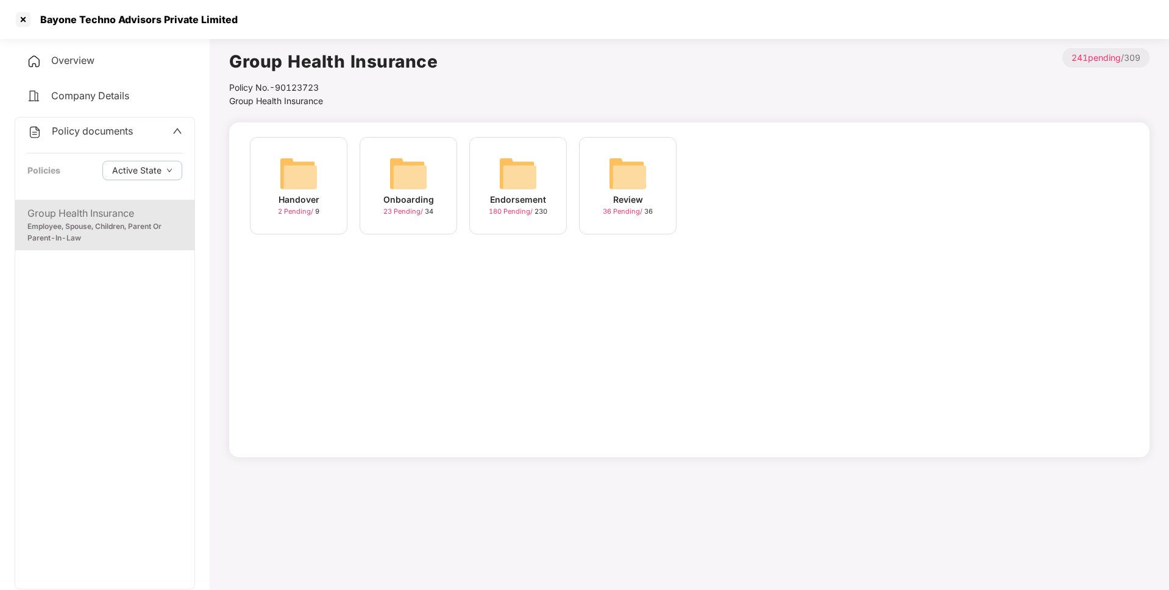
click at [515, 191] on img at bounding box center [517, 173] width 39 height 39
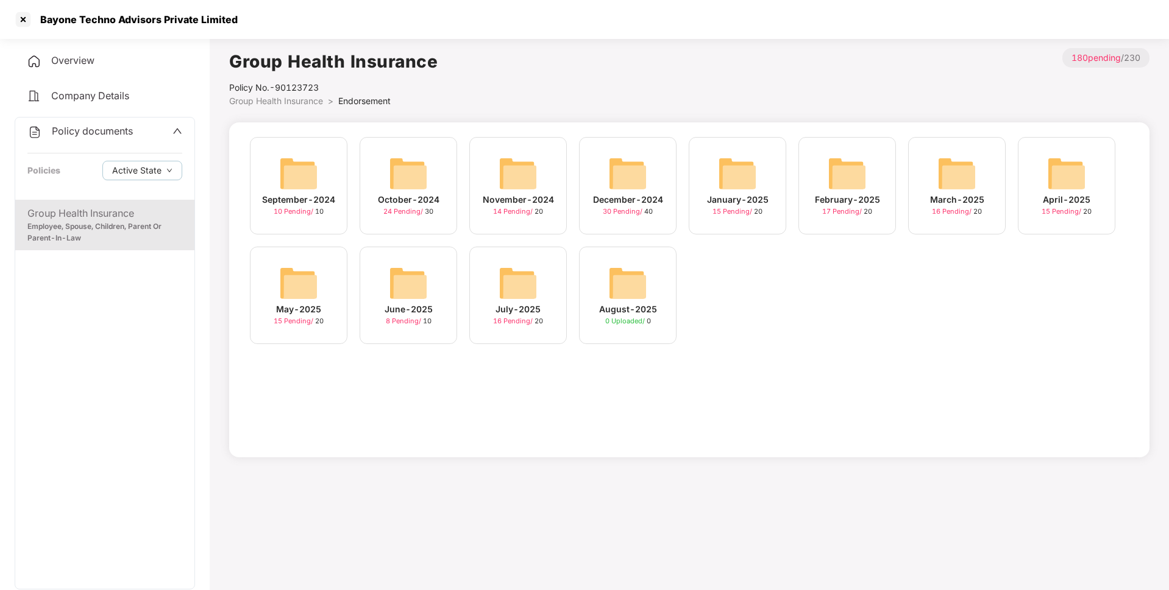
click at [511, 291] on img at bounding box center [517, 283] width 39 height 39
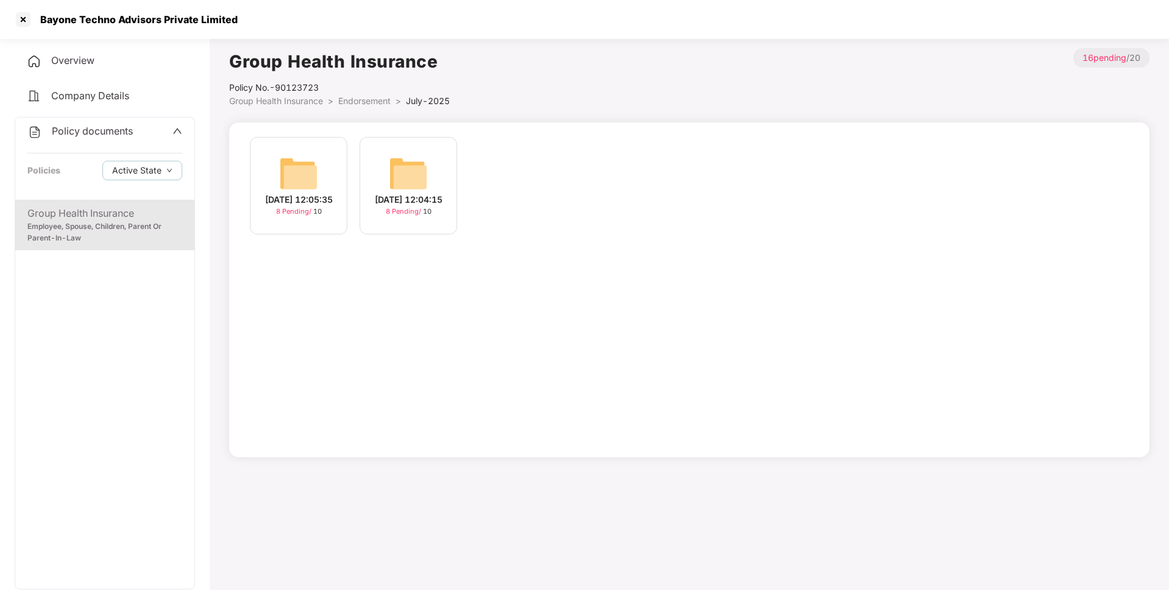
click at [295, 181] on img at bounding box center [298, 173] width 39 height 39
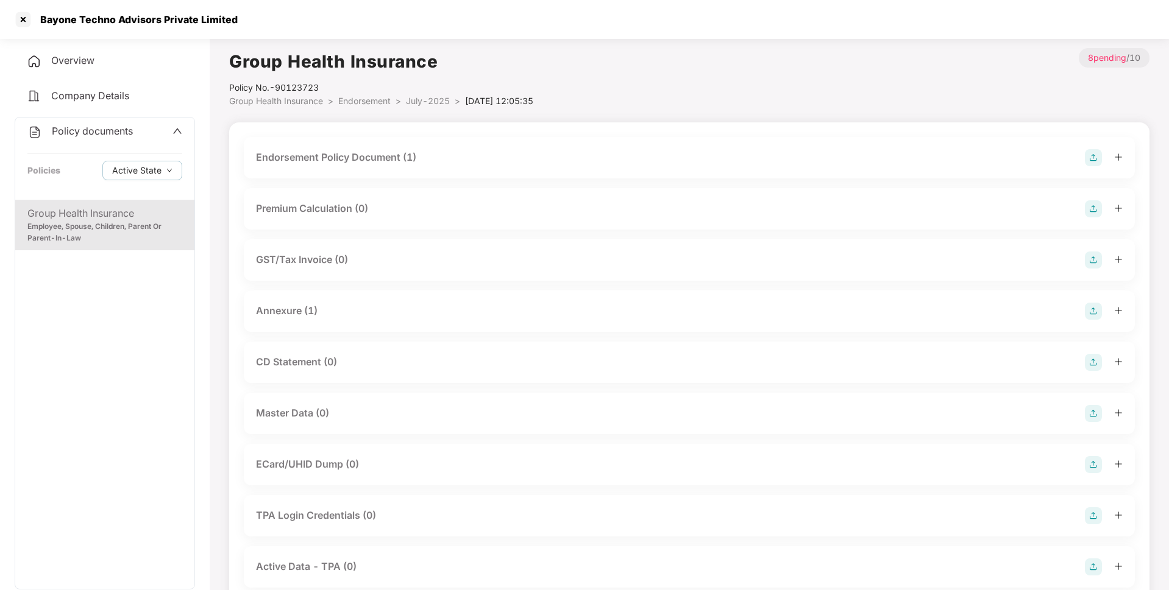
click at [1093, 413] on img at bounding box center [1093, 413] width 17 height 17
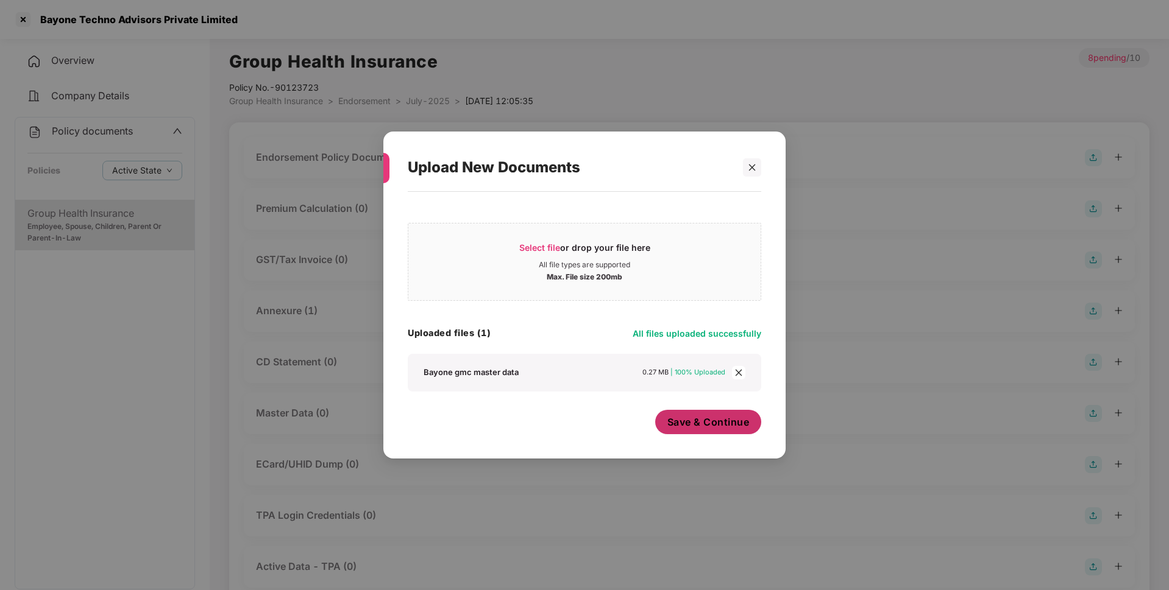
click at [696, 420] on span "Save & Continue" at bounding box center [708, 422] width 82 height 13
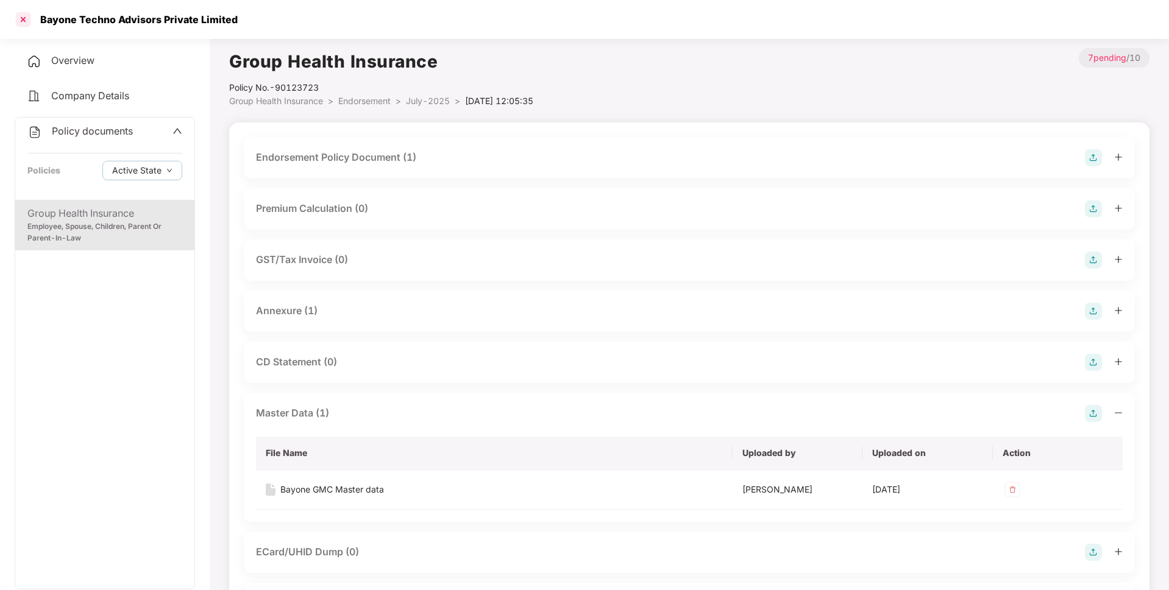
click at [23, 21] on div at bounding box center [22, 19] width 19 height 19
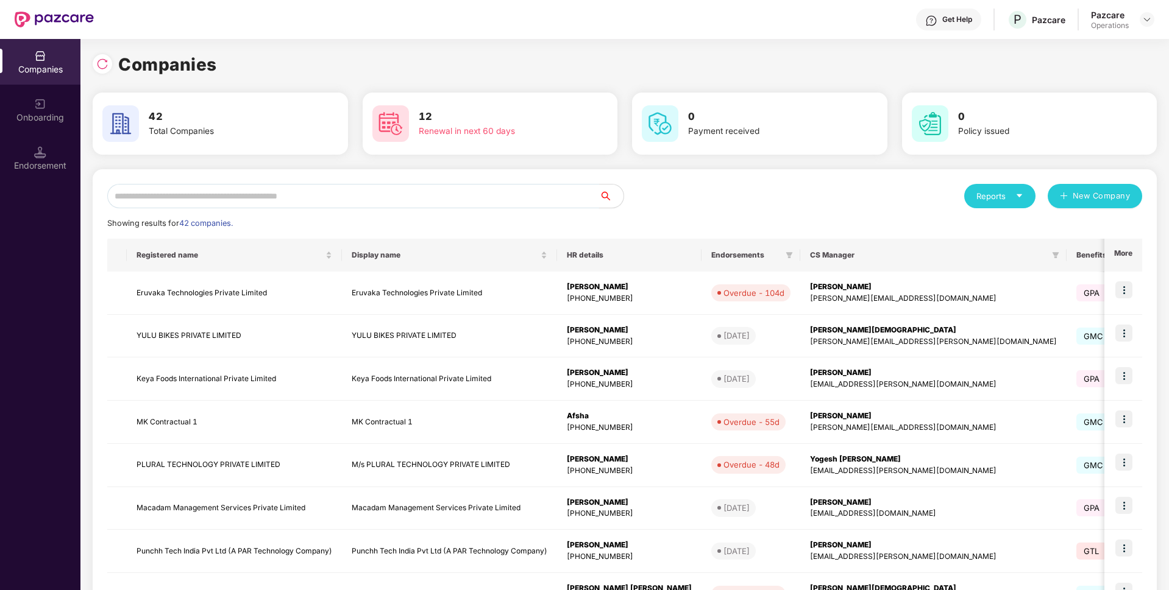
click at [472, 199] on input "text" at bounding box center [353, 196] width 492 height 24
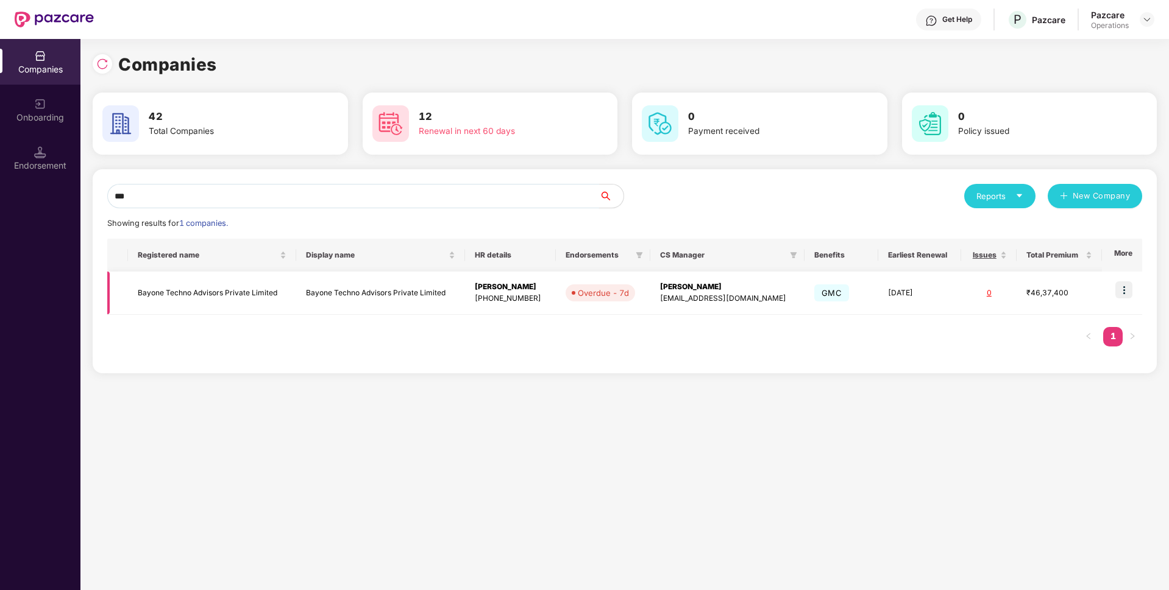
type input "***"
click at [1124, 287] on img at bounding box center [1123, 290] width 17 height 17
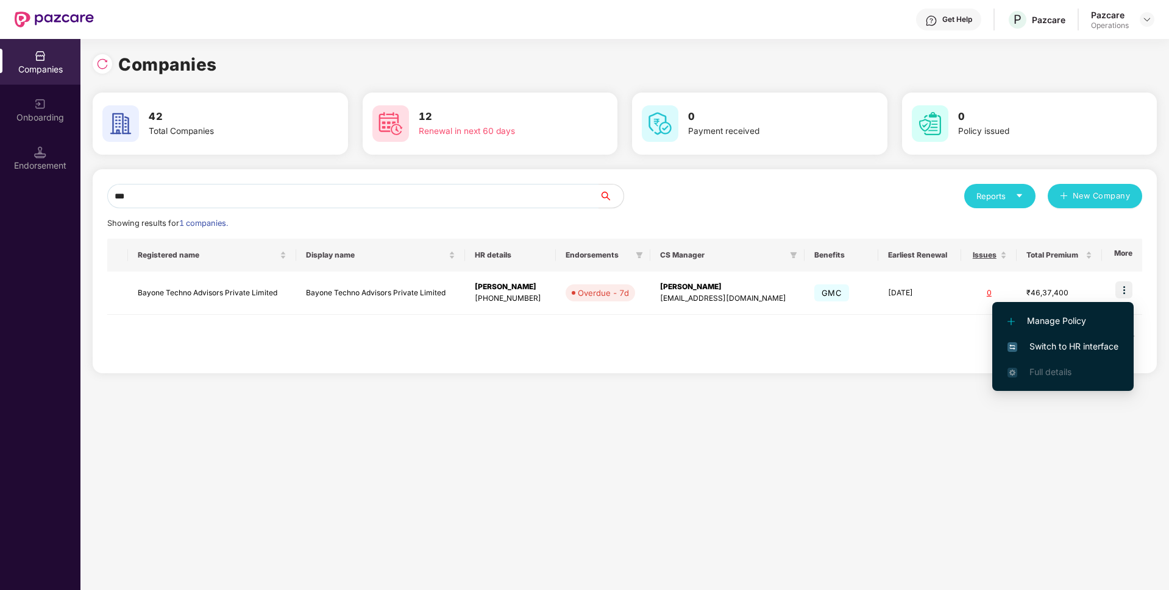
click at [1044, 348] on span "Switch to HR interface" at bounding box center [1062, 346] width 111 height 13
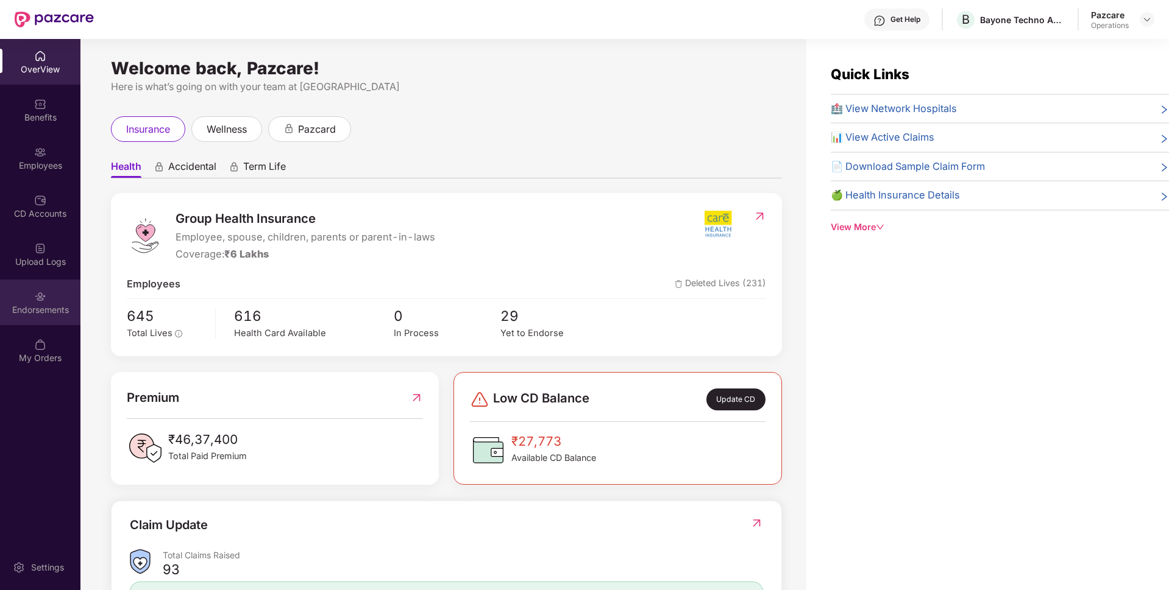
click at [32, 312] on div "Endorsements" at bounding box center [40, 310] width 80 height 12
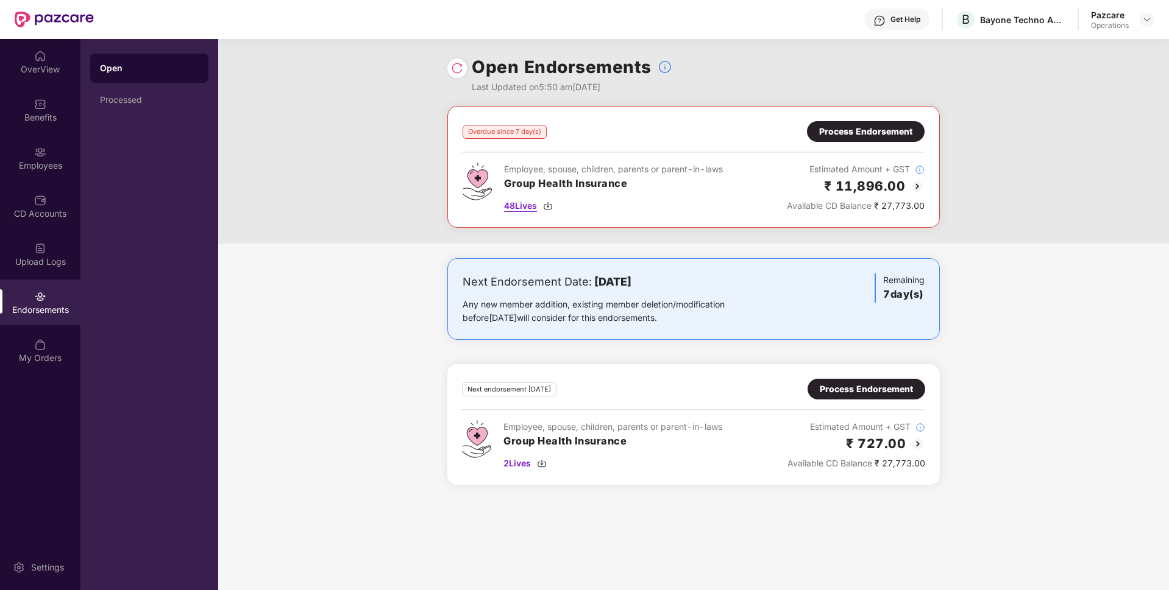
click at [534, 202] on span "48 Lives" at bounding box center [520, 205] width 33 height 13
